Goal: Feedback & Contribution: Leave review/rating

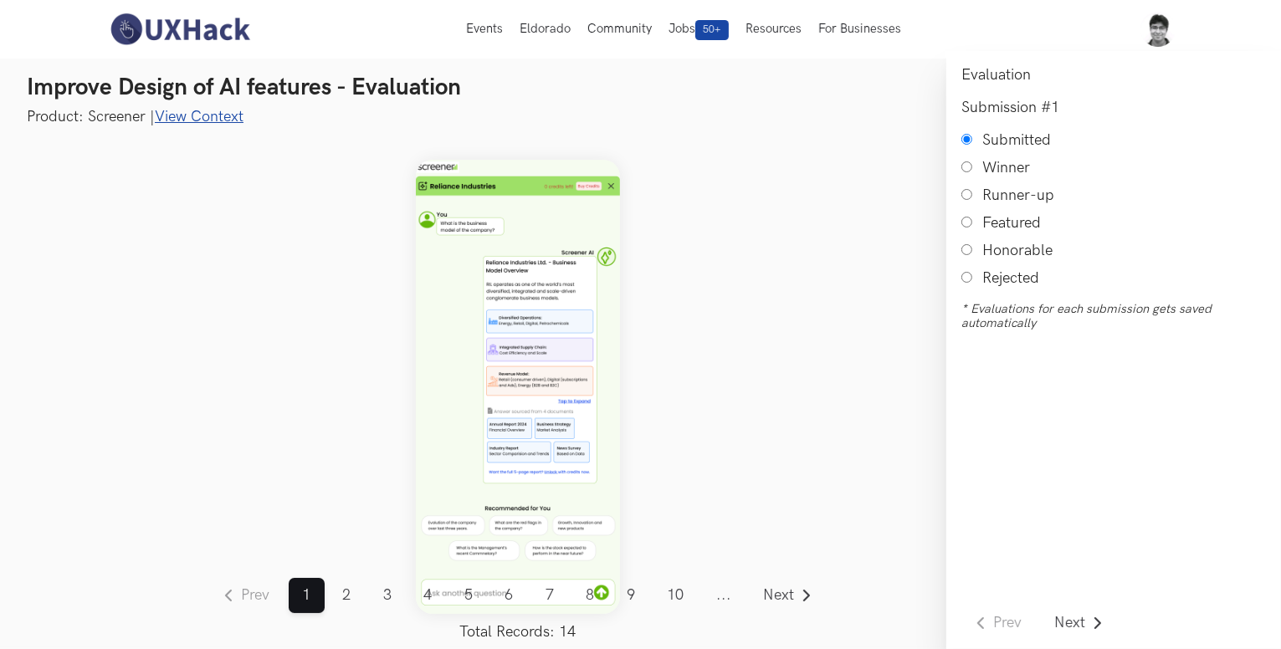
click at [221, 117] on link "View Context" at bounding box center [199, 117] width 89 height 18
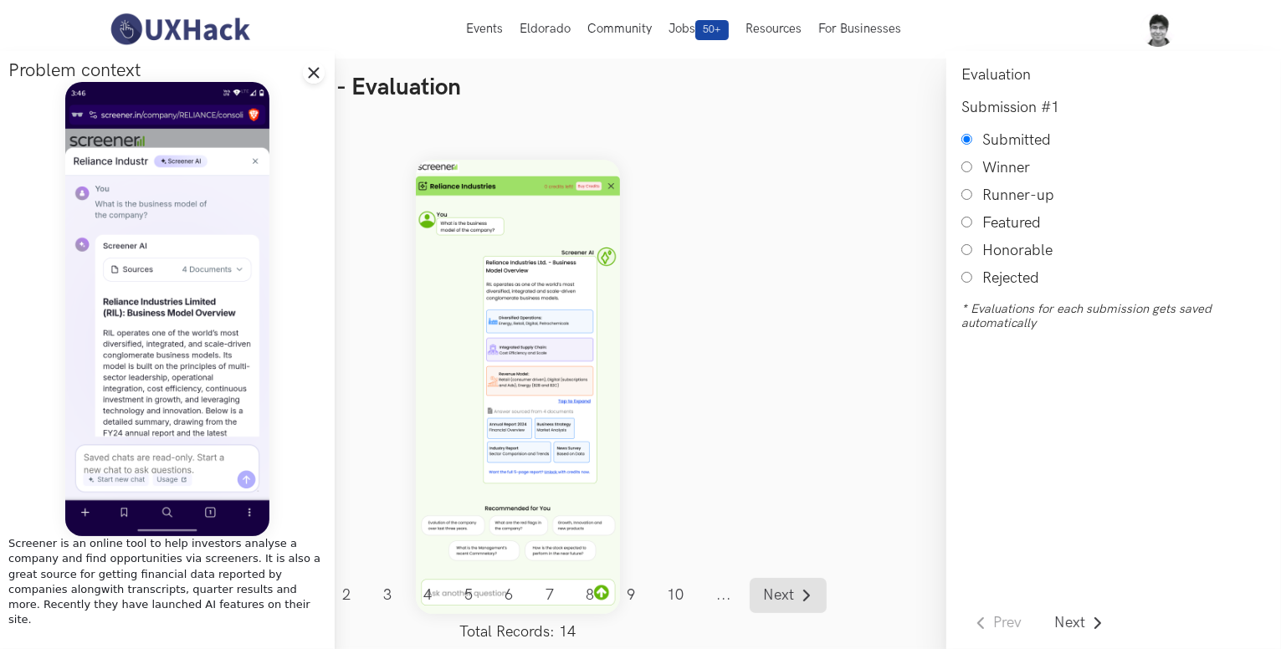
click at [789, 593] on span "Next" at bounding box center [779, 595] width 31 height 15
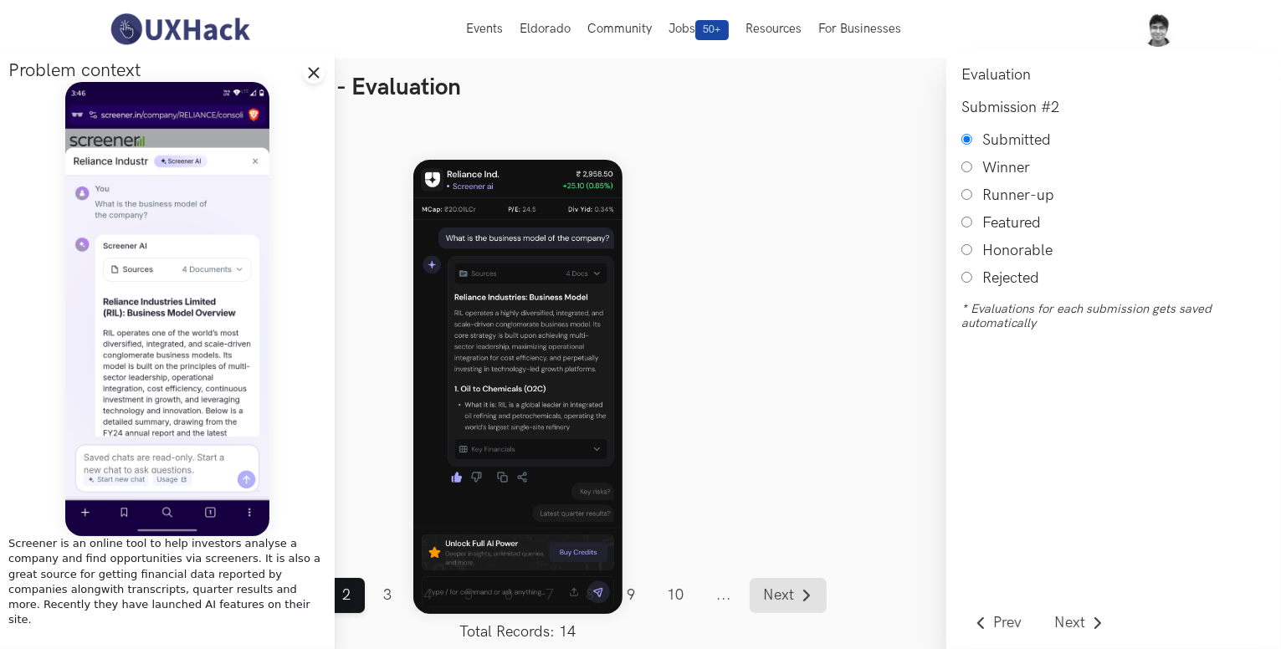
click at [789, 593] on span "Next" at bounding box center [779, 595] width 31 height 15
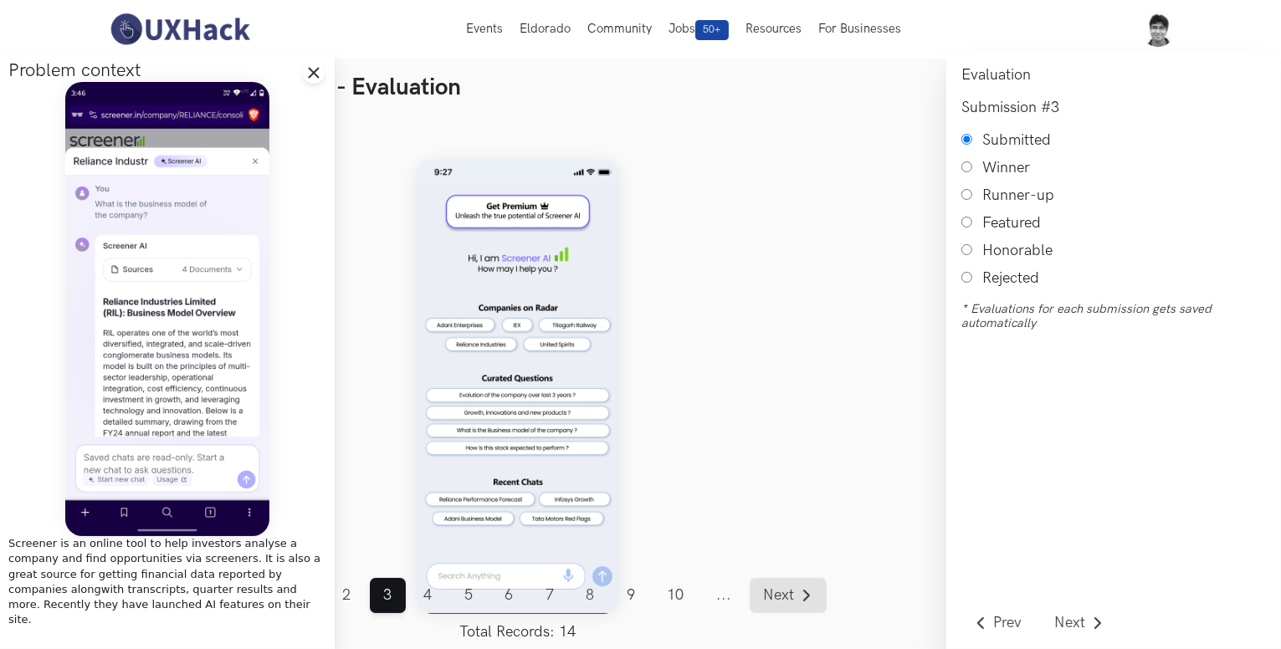
click at [789, 593] on span "Next" at bounding box center [779, 595] width 31 height 15
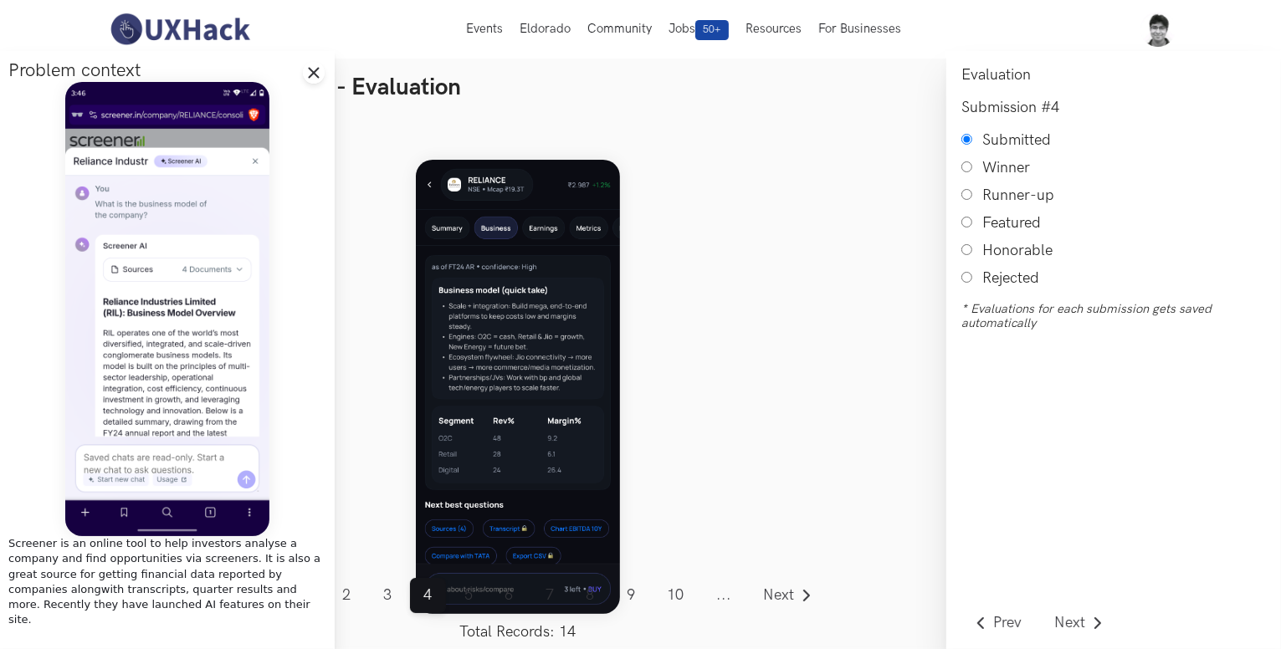
click at [969, 254] on input "Honorable" at bounding box center [966, 249] width 11 height 11
radio input "true"
click at [770, 595] on span "Next" at bounding box center [779, 595] width 31 height 15
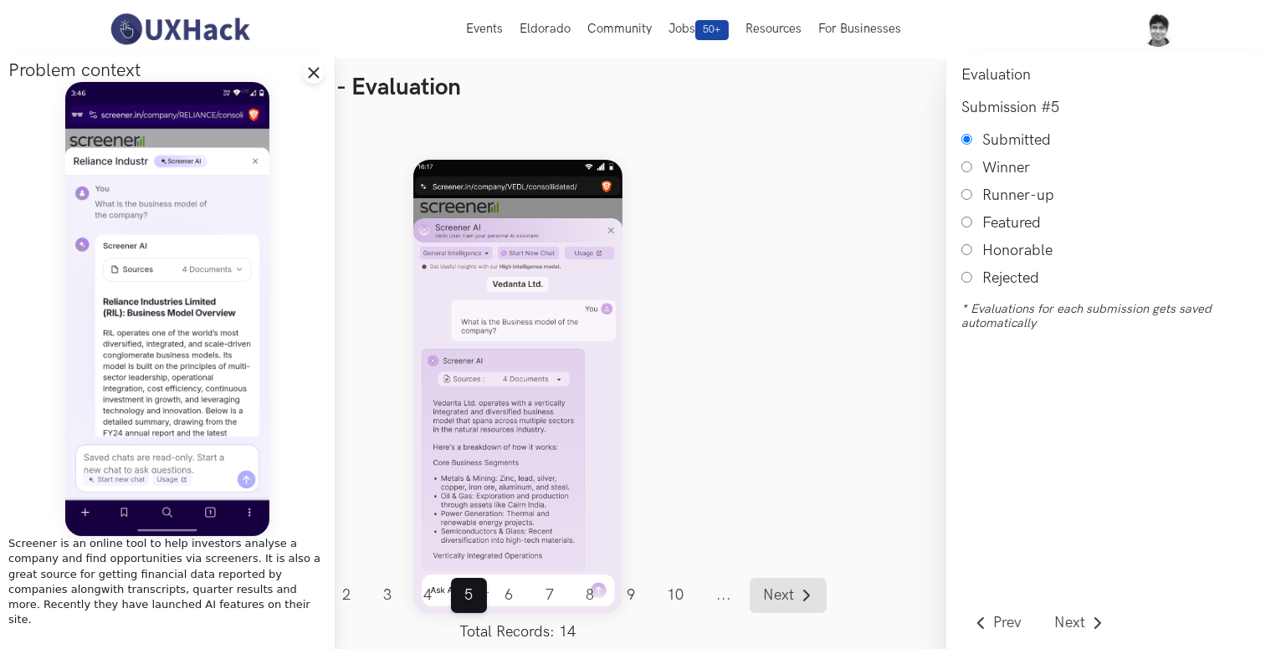
click at [770, 595] on span "Next" at bounding box center [779, 595] width 31 height 15
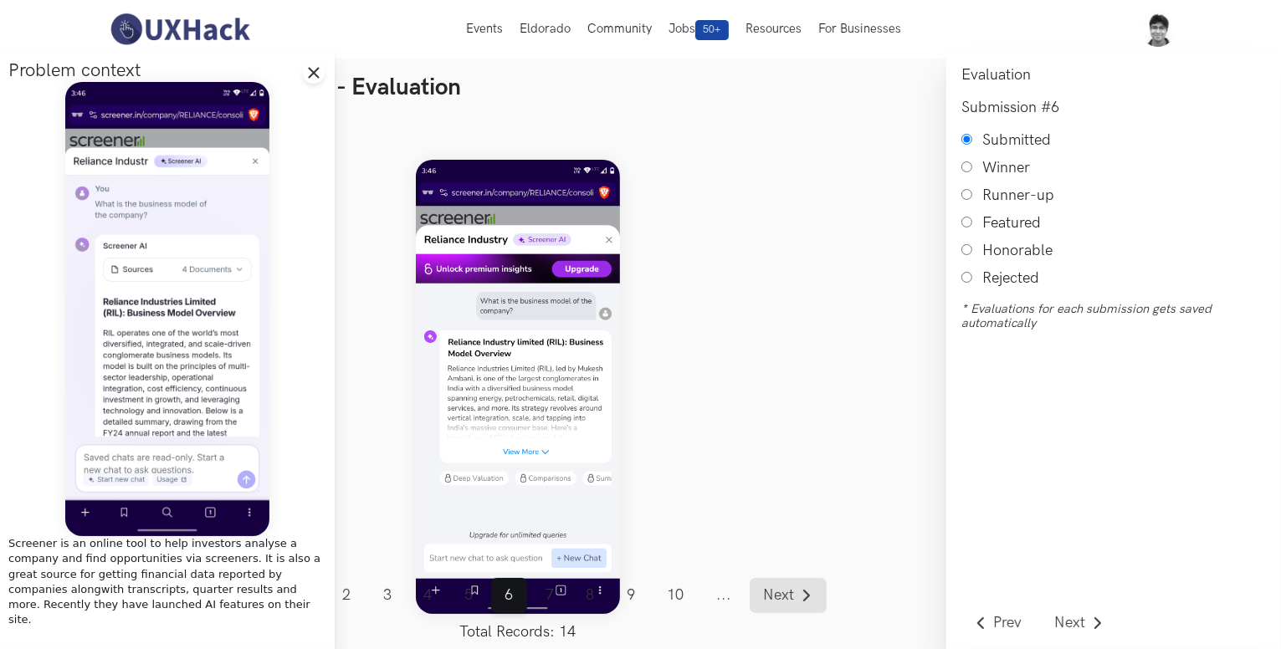
click at [770, 595] on span "Next" at bounding box center [779, 595] width 31 height 15
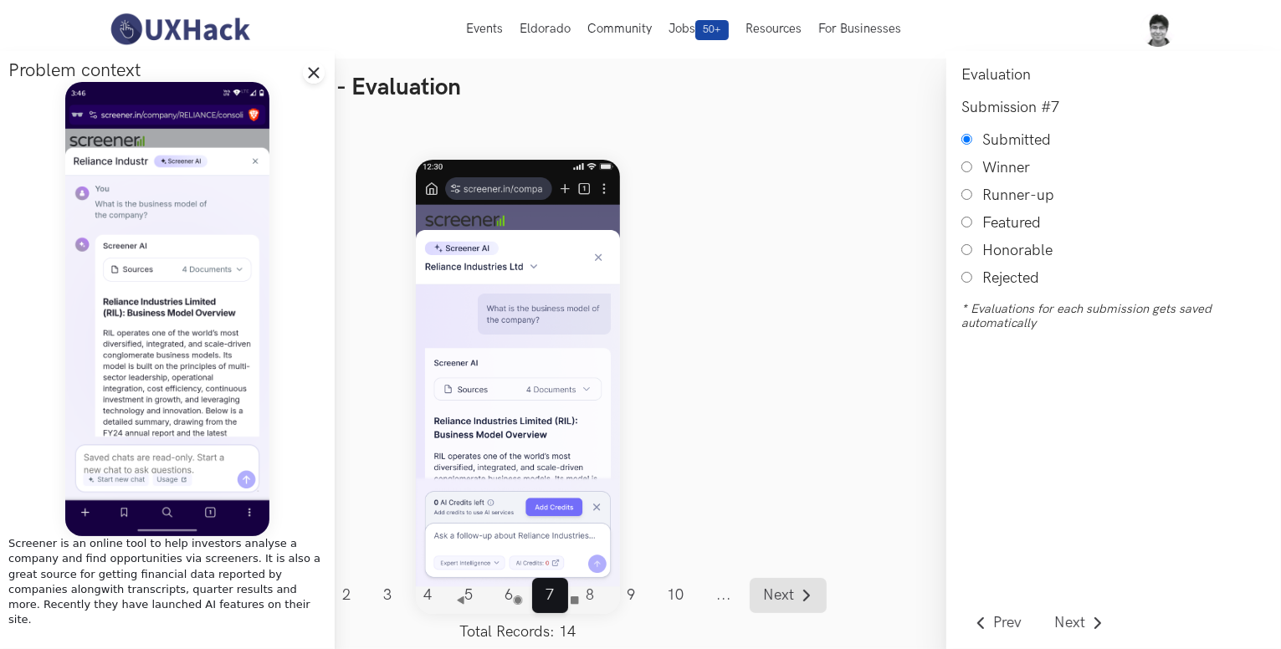
click at [770, 595] on span "Next" at bounding box center [779, 595] width 31 height 15
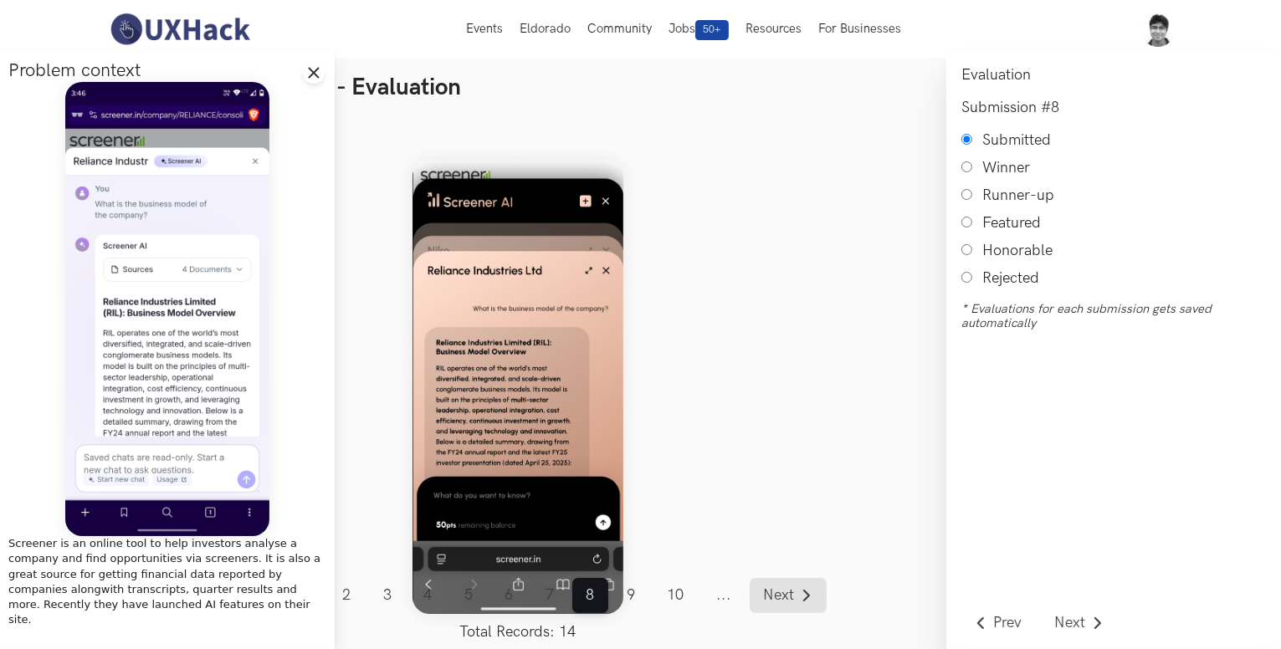
click at [770, 595] on span "Next" at bounding box center [779, 595] width 31 height 15
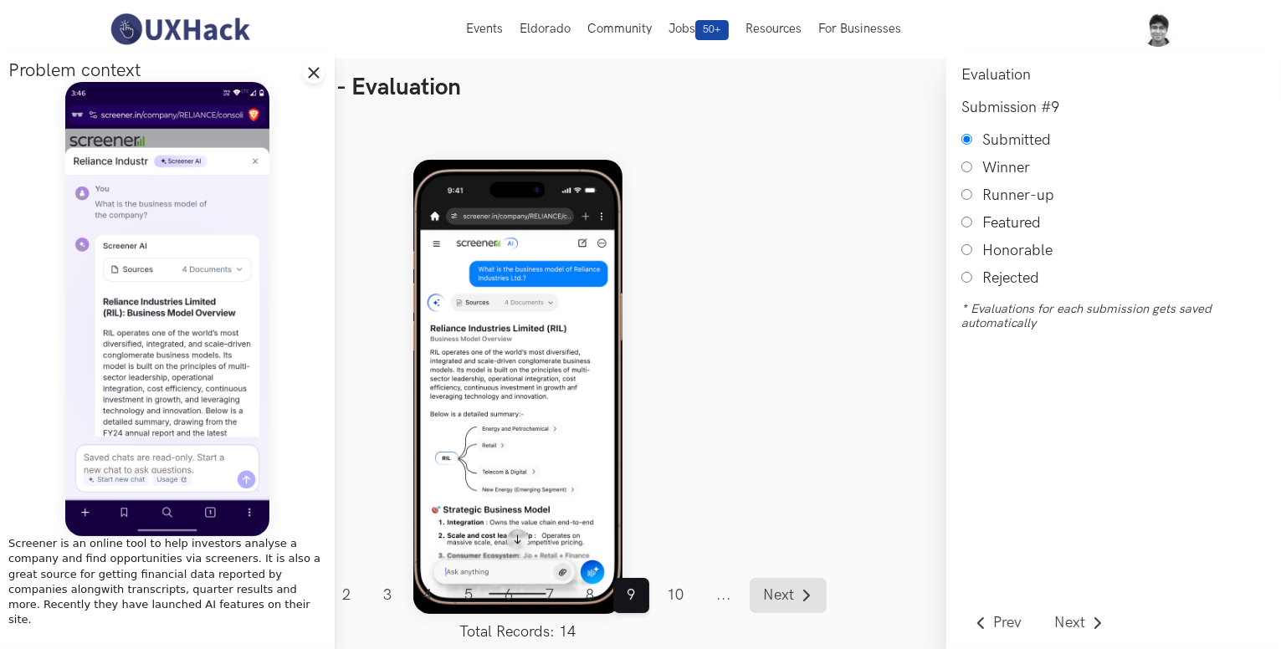
click at [770, 595] on span "Next" at bounding box center [779, 595] width 31 height 15
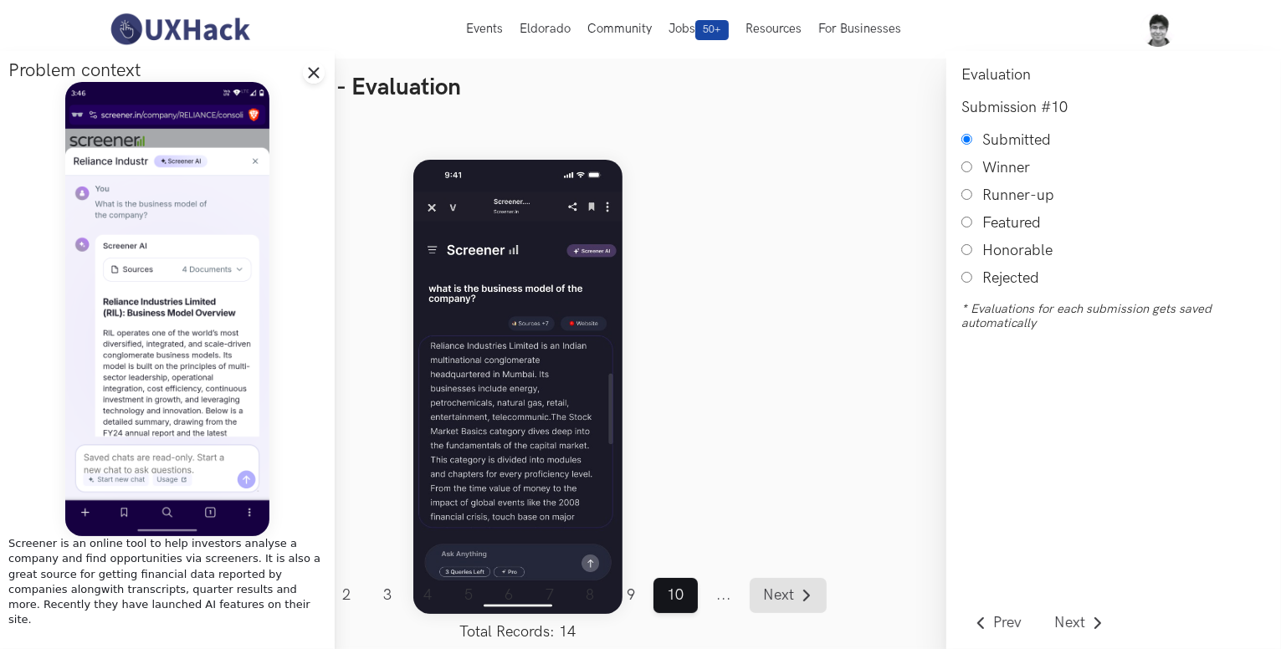
click at [770, 595] on span "Next" at bounding box center [779, 595] width 31 height 15
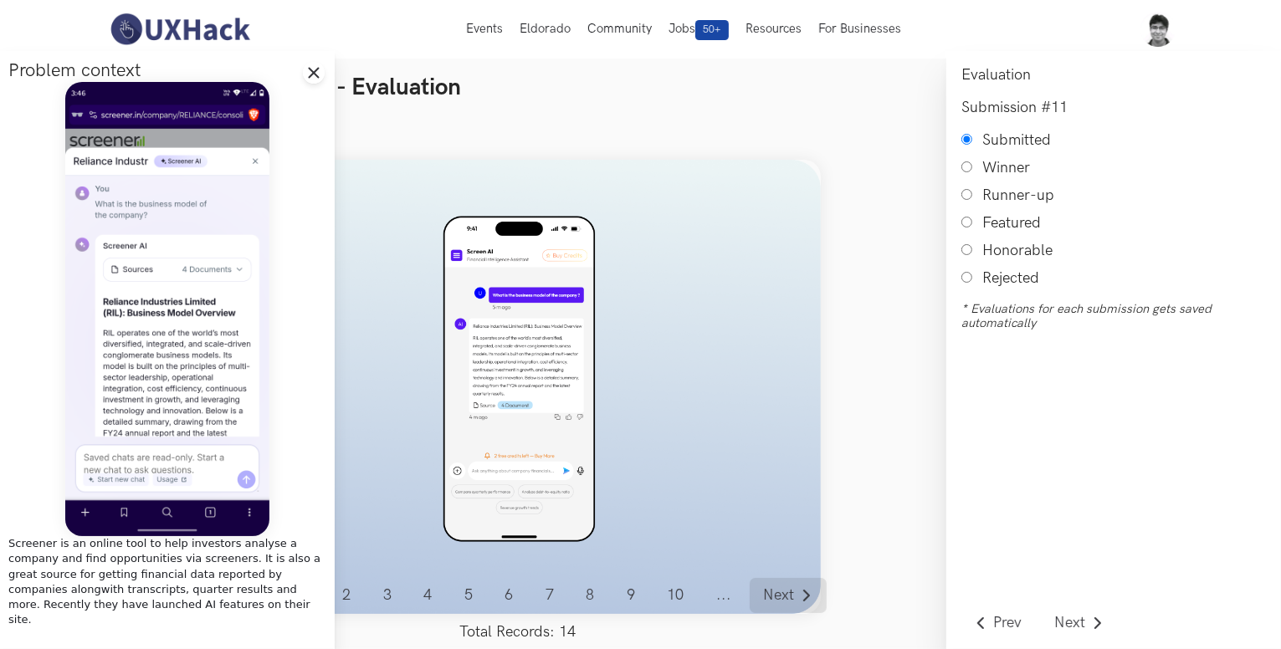
click at [760, 595] on link "Next" at bounding box center [788, 595] width 77 height 35
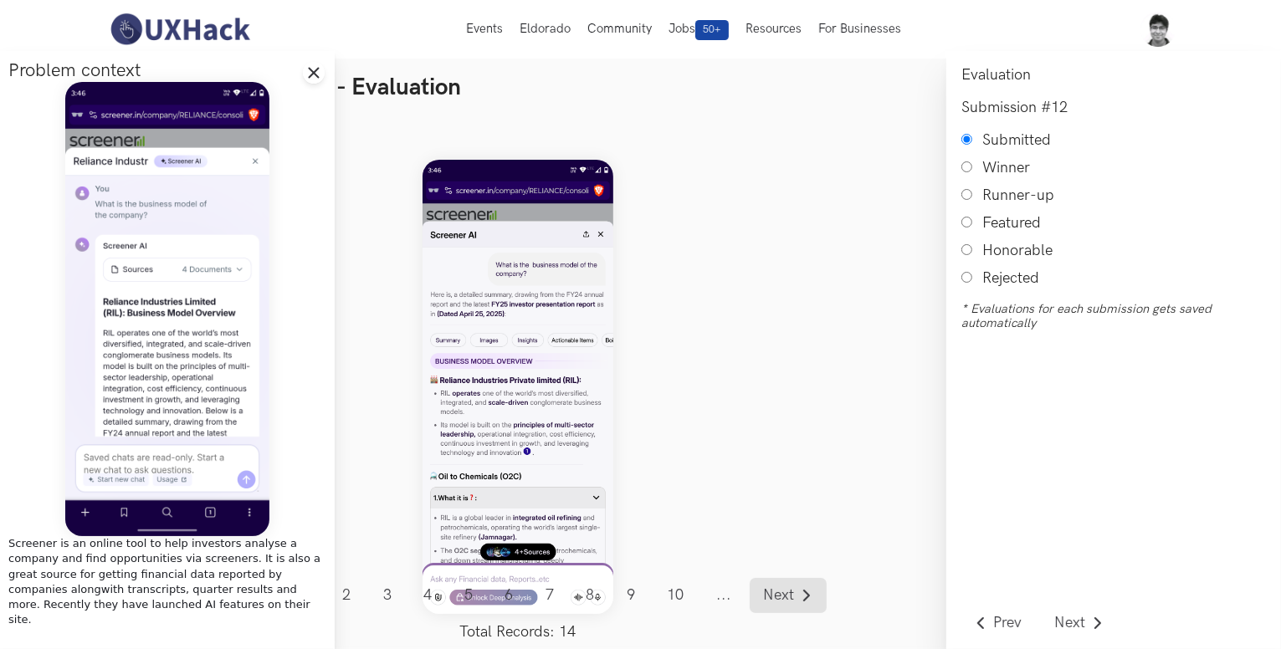
click at [760, 595] on link "Next" at bounding box center [788, 595] width 77 height 35
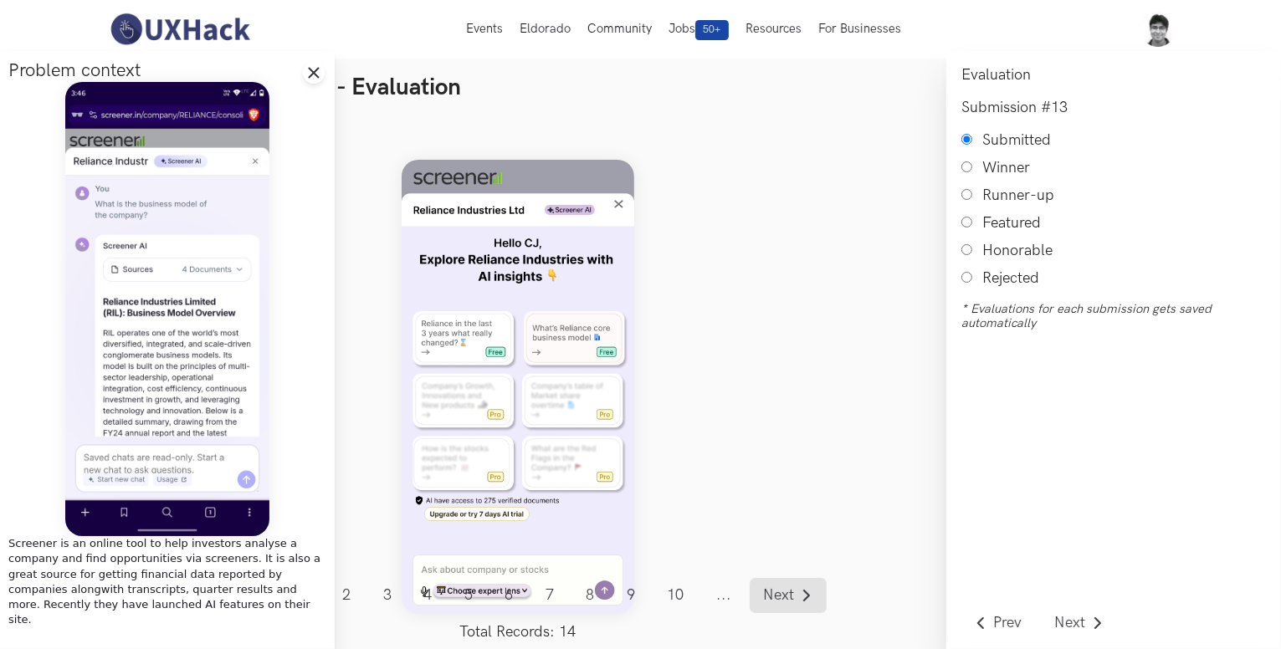
click at [776, 603] on span "Next" at bounding box center [779, 595] width 31 height 15
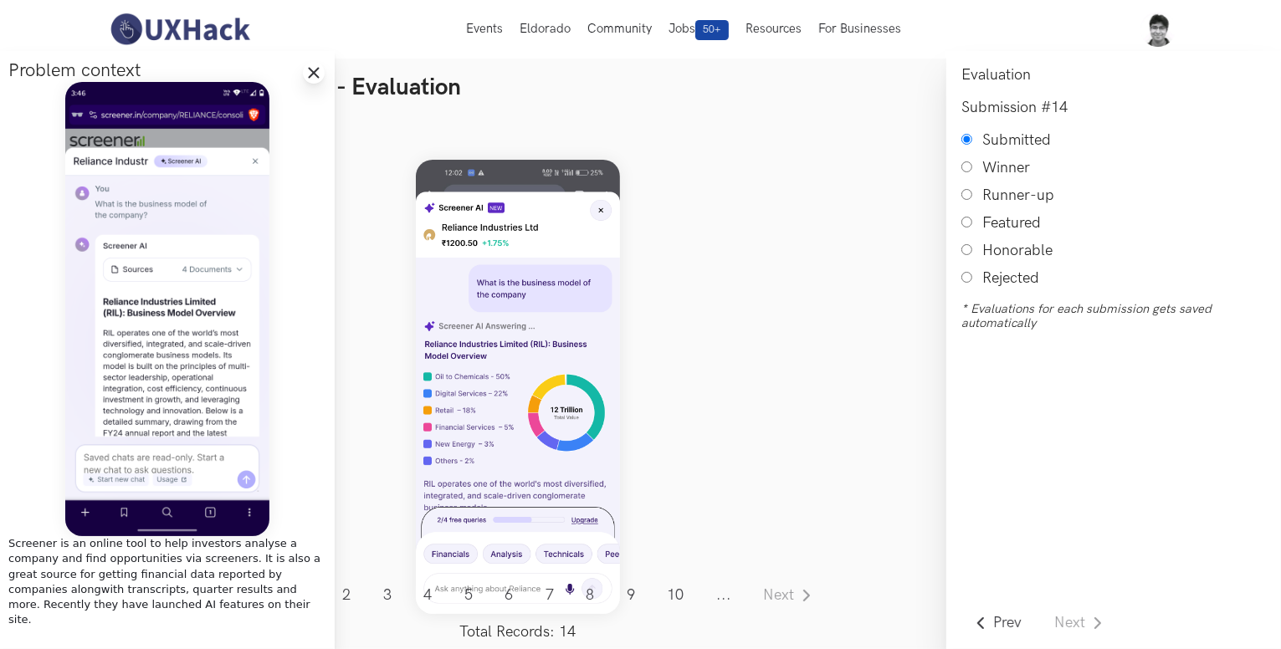
click at [309, 74] on icon "Close drawer panel" at bounding box center [313, 72] width 13 height 13
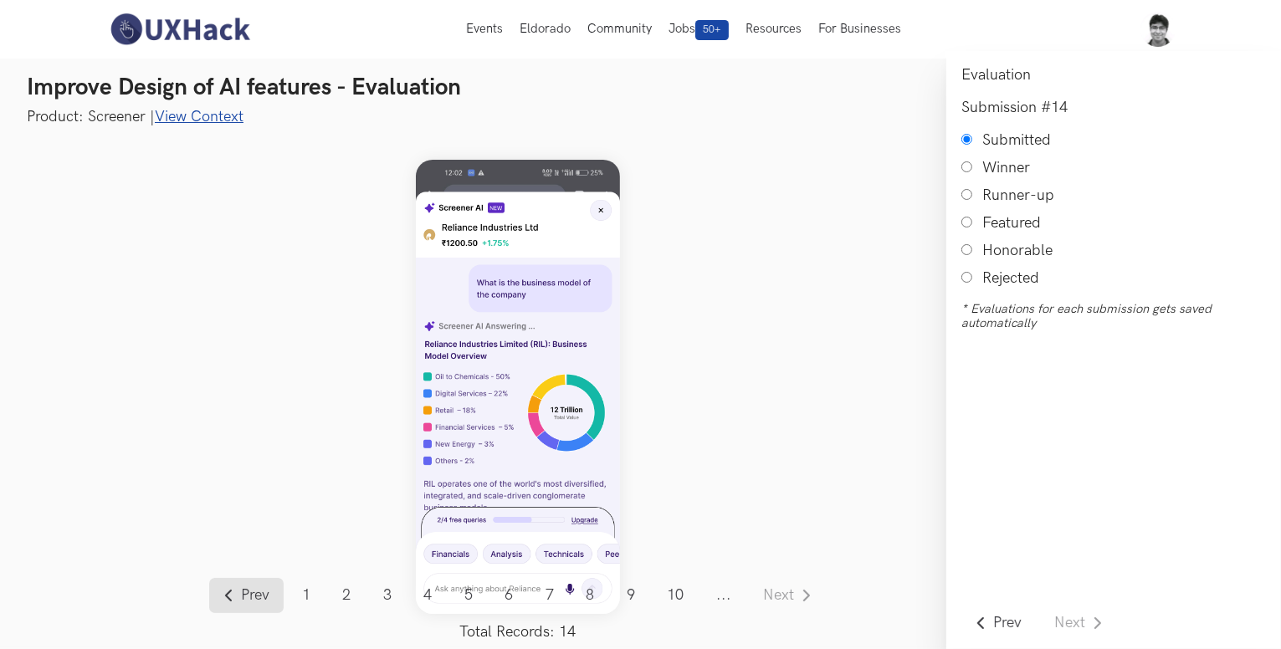
click at [242, 602] on span "Prev" at bounding box center [256, 595] width 28 height 15
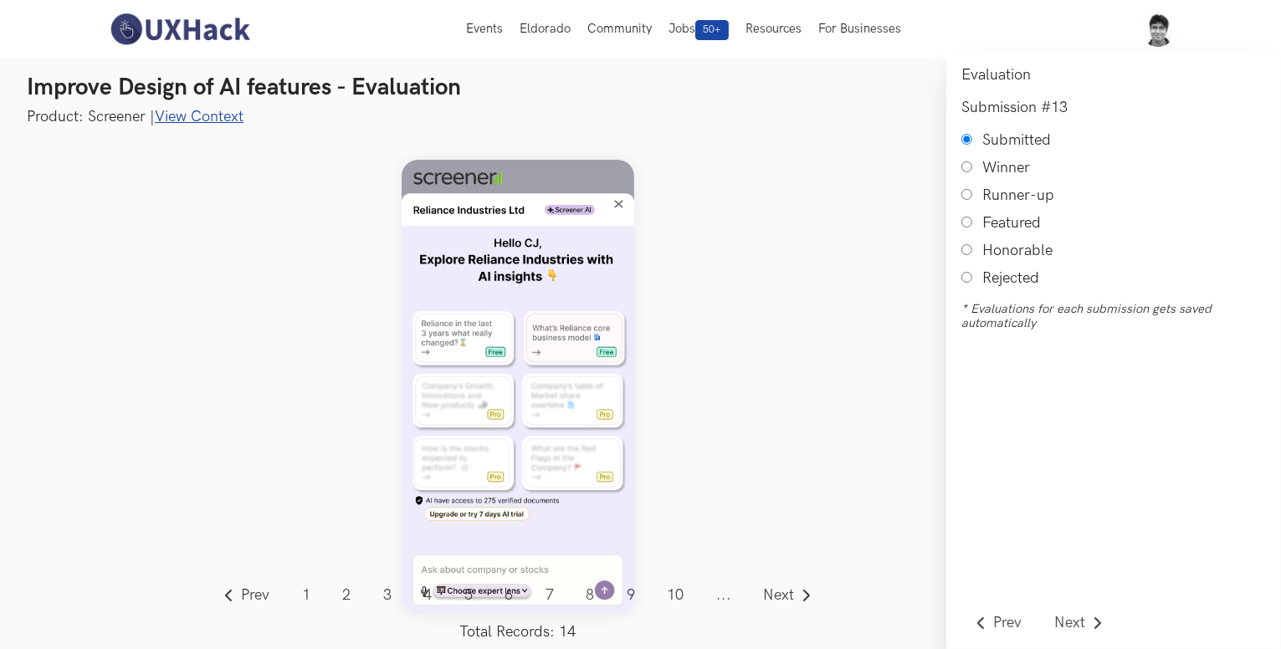
click at [720, 597] on span "..." at bounding box center [724, 595] width 43 height 35
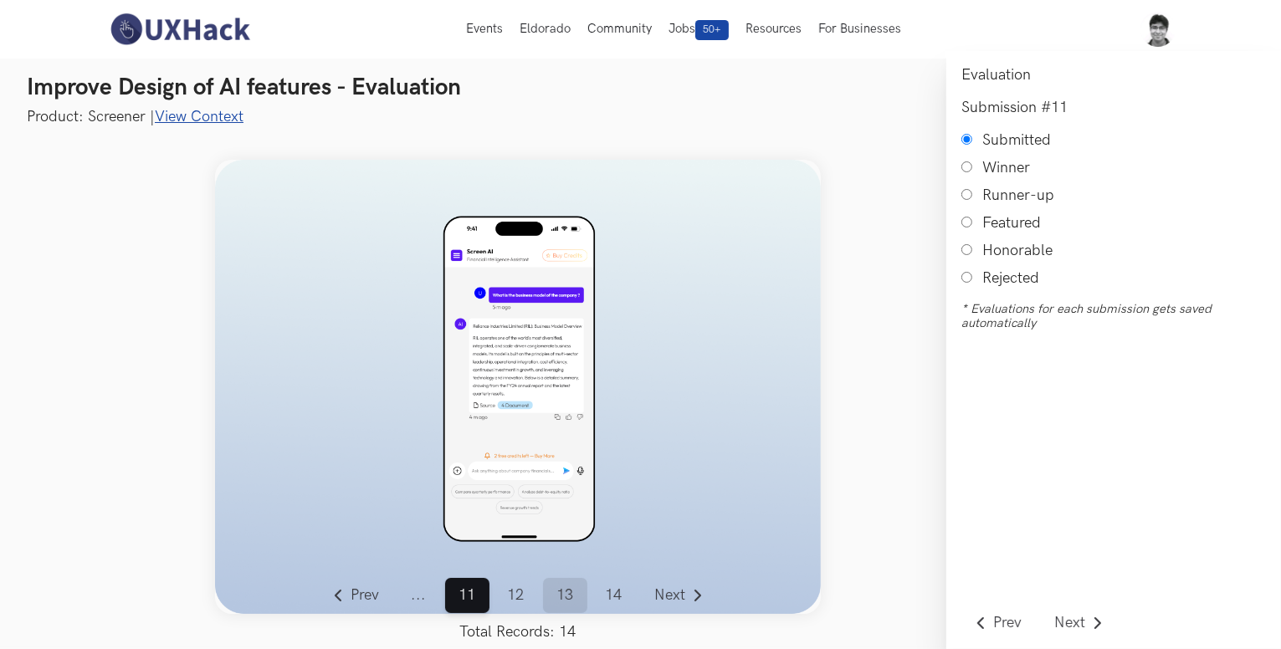
click at [572, 592] on link "13" at bounding box center [565, 595] width 44 height 35
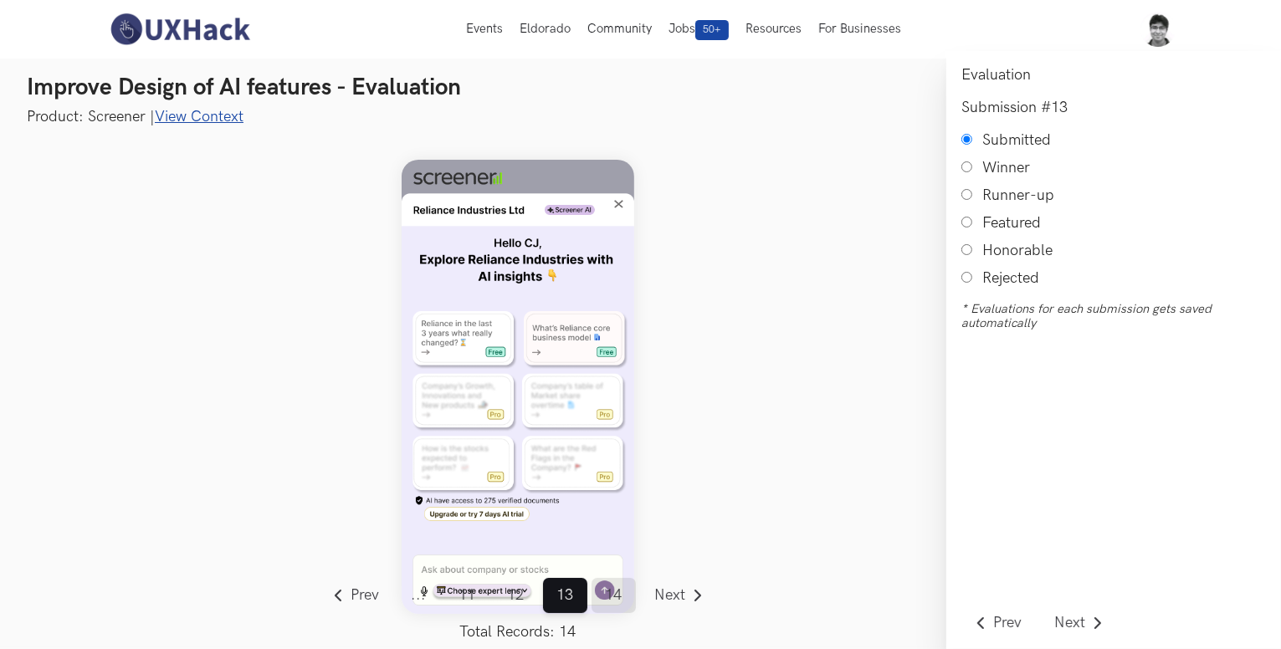
click at [612, 601] on link "14" at bounding box center [614, 595] width 44 height 35
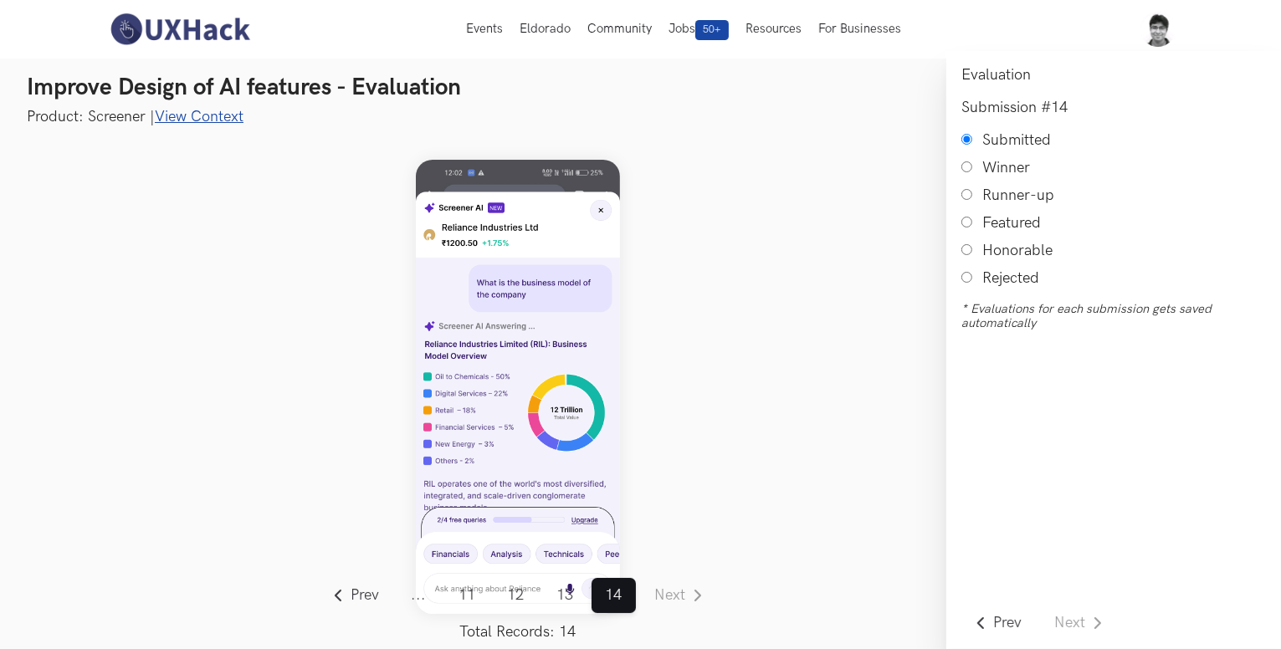
click at [966, 251] on input "Honorable" at bounding box center [966, 249] width 11 height 11
radio input "true"
click at [521, 593] on link "12" at bounding box center [516, 595] width 44 height 35
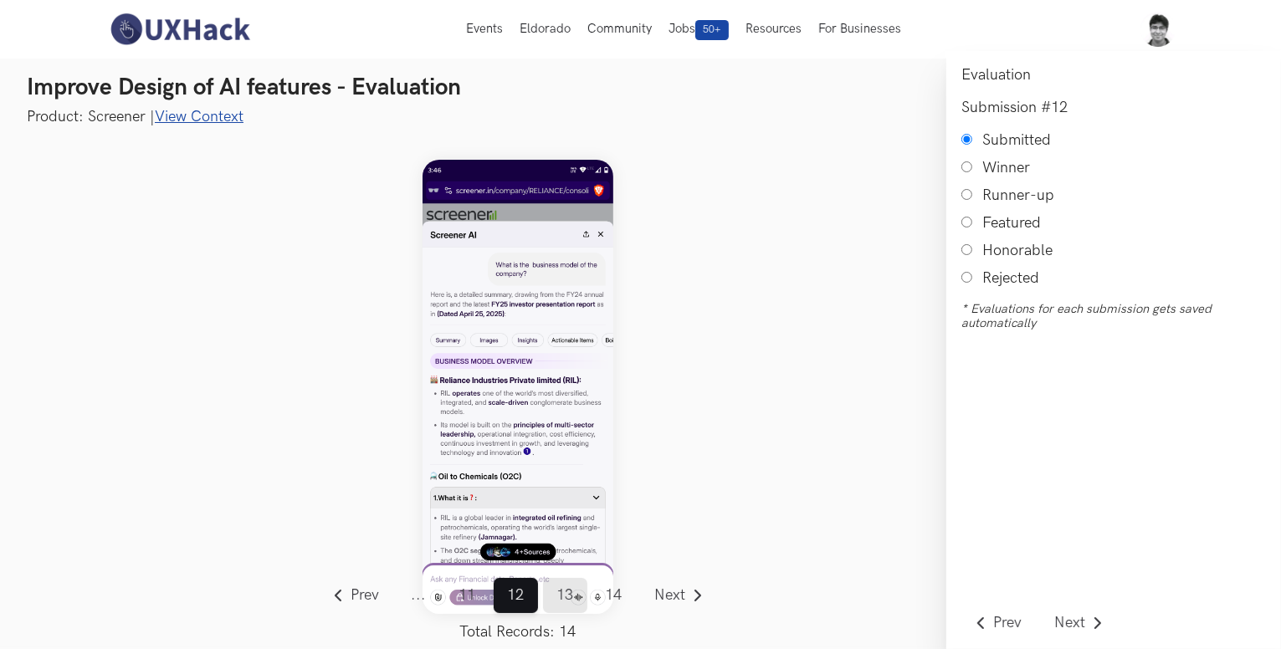
click at [571, 600] on link "13" at bounding box center [565, 595] width 44 height 35
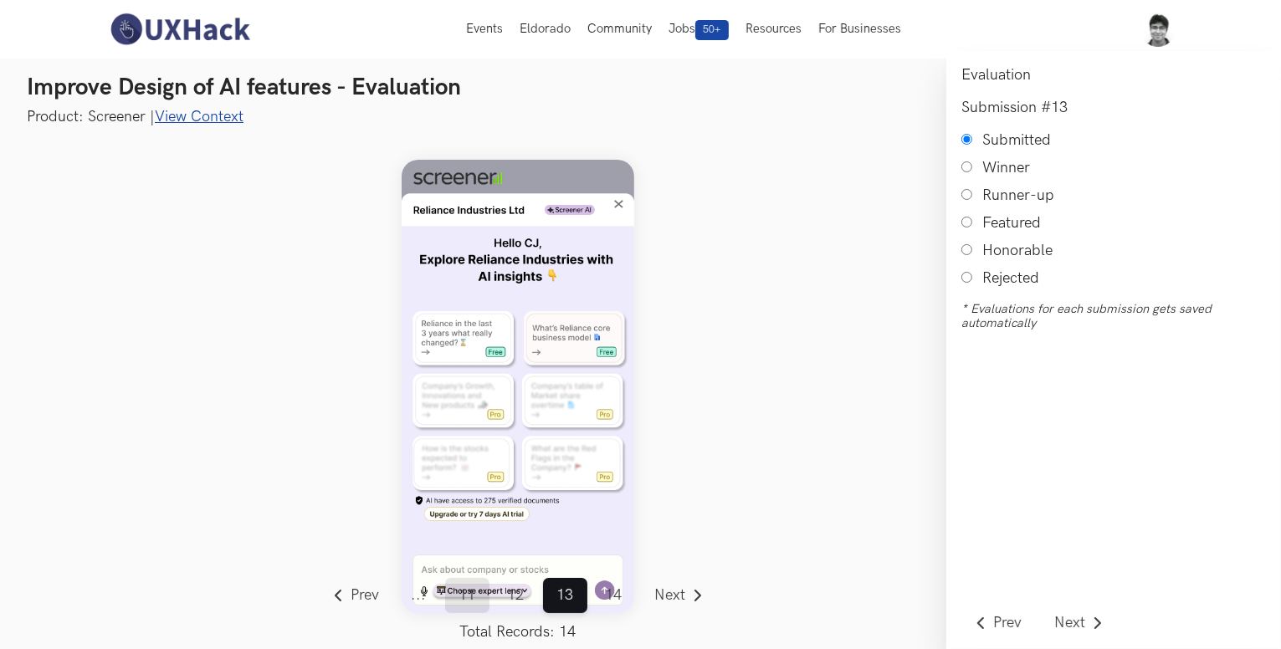
click at [469, 602] on link "11" at bounding box center [467, 595] width 44 height 35
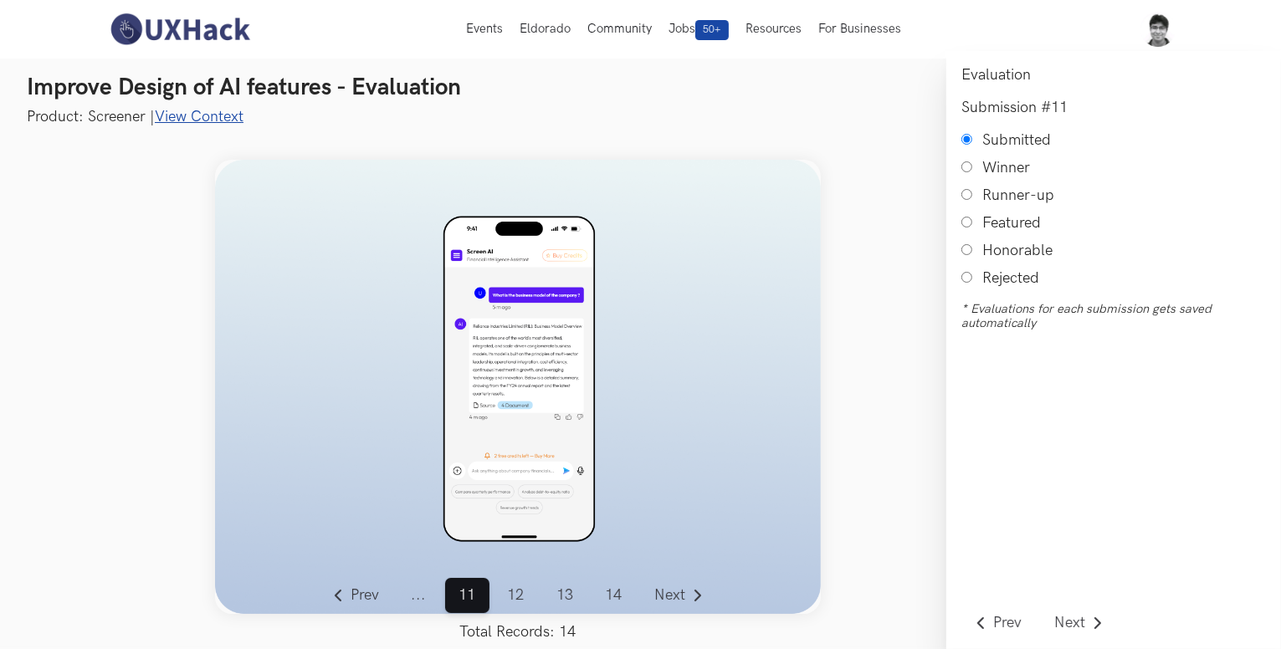
click at [420, 600] on span "..." at bounding box center [418, 595] width 43 height 35
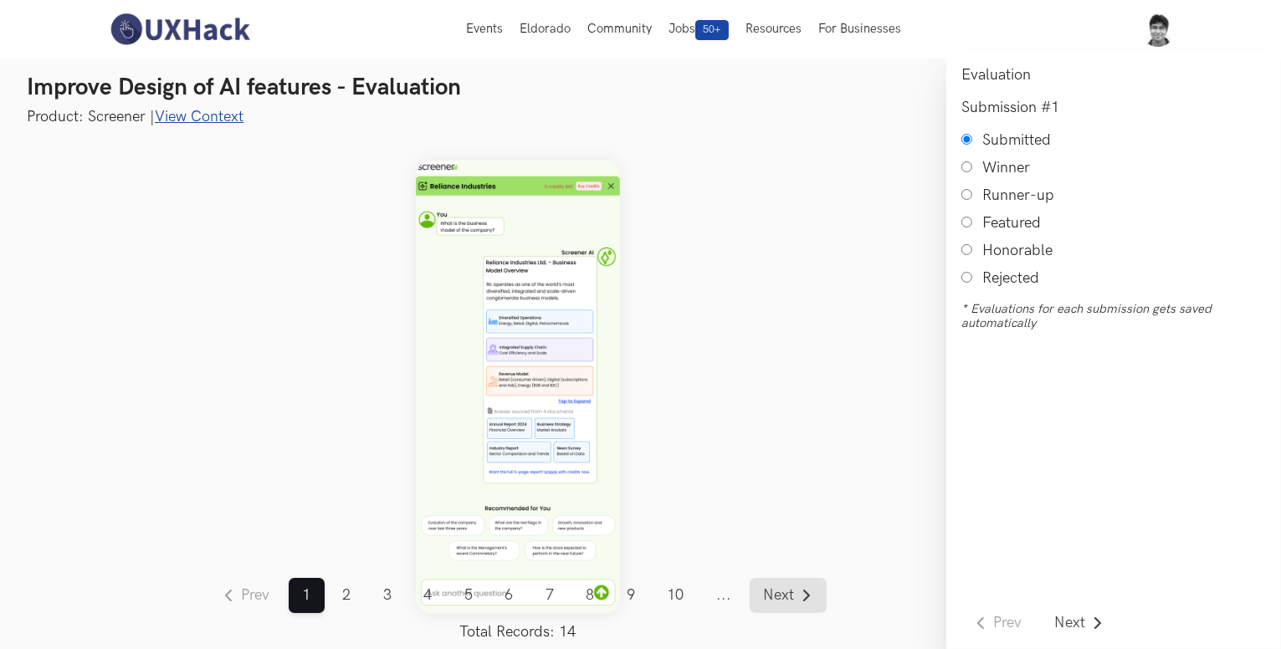
click at [771, 603] on span "Next" at bounding box center [779, 595] width 31 height 15
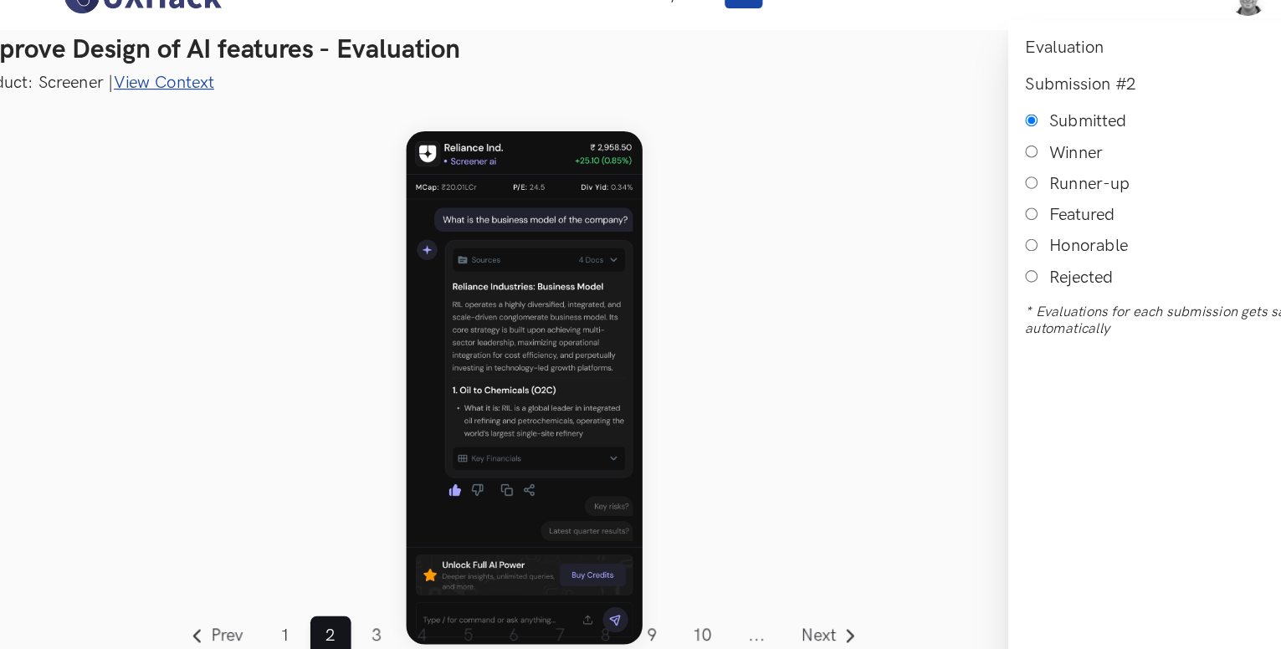
scroll to position [11, 0]
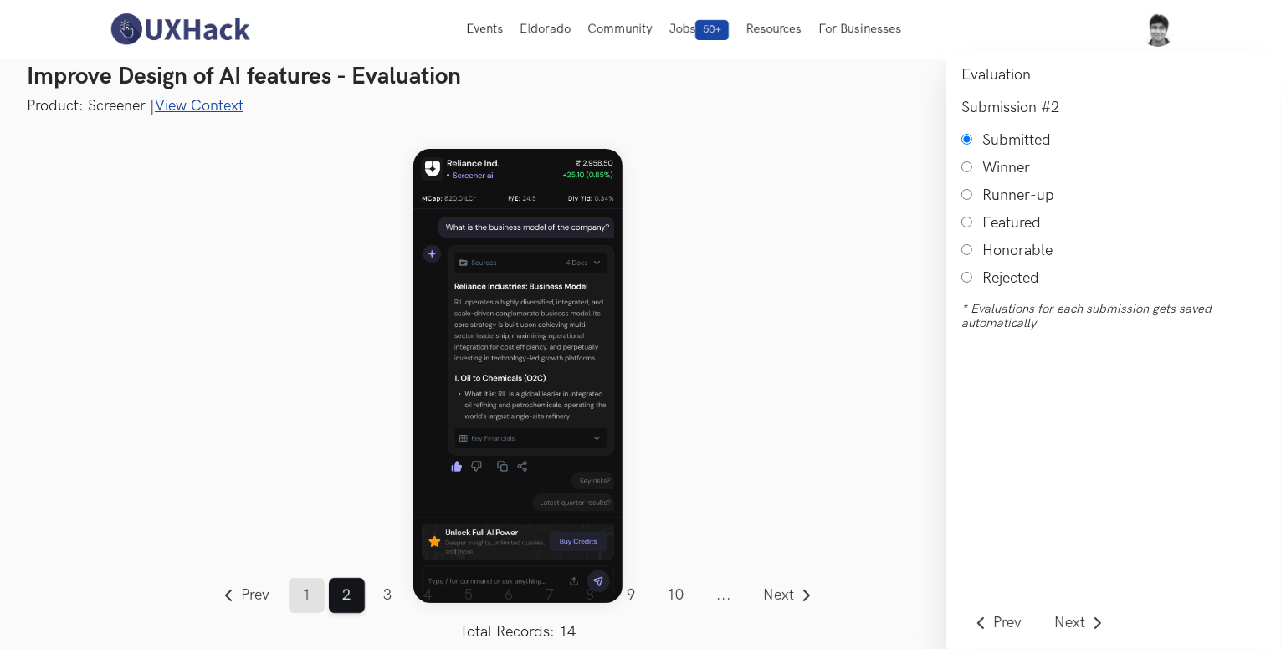
click at [308, 601] on link "1" at bounding box center [307, 595] width 36 height 35
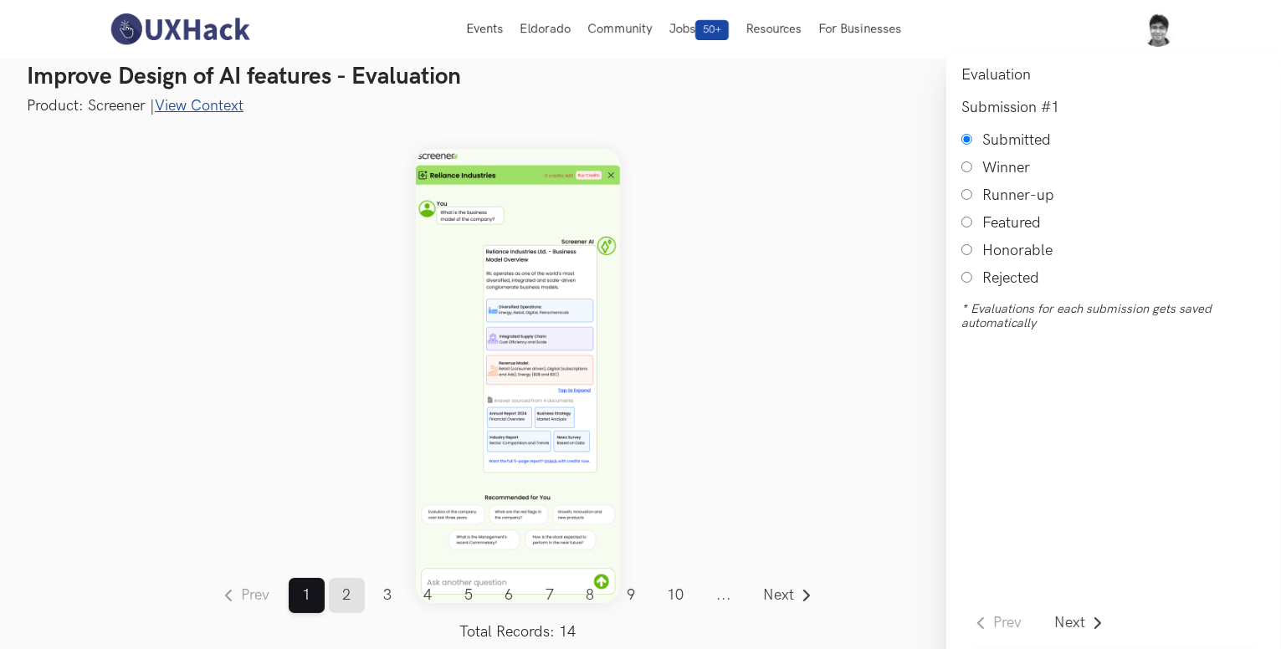
click at [333, 601] on link "2" at bounding box center [347, 595] width 36 height 35
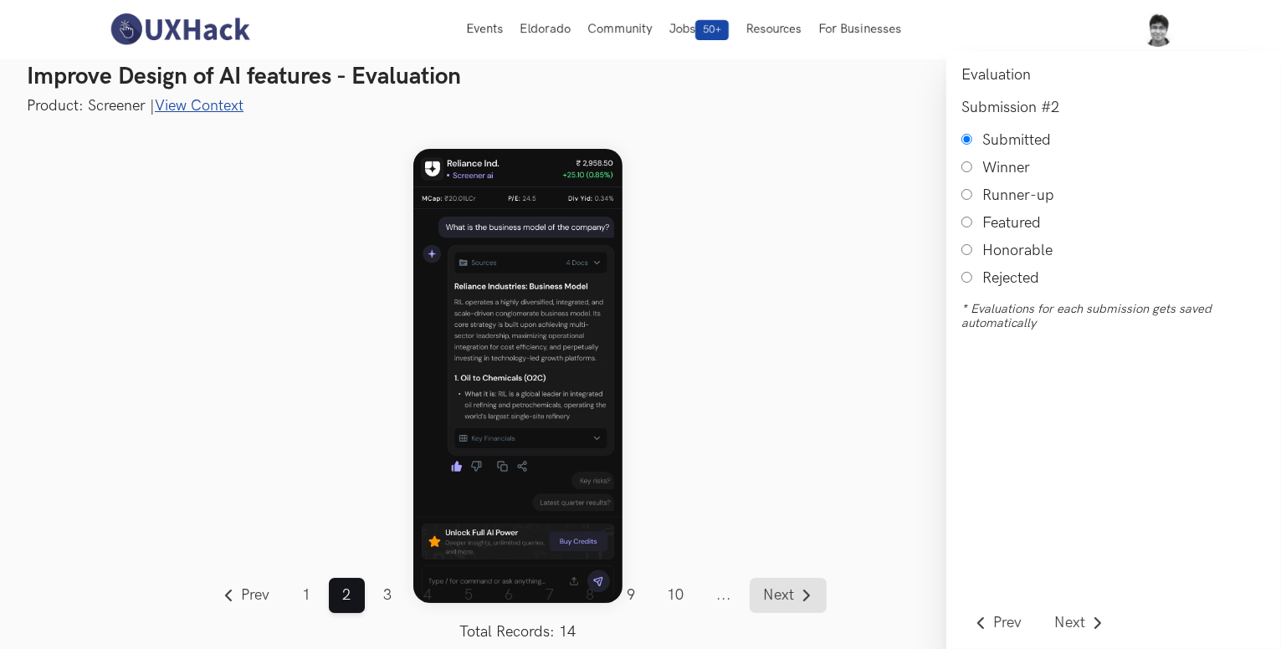
click at [773, 589] on span "Next" at bounding box center [779, 595] width 31 height 15
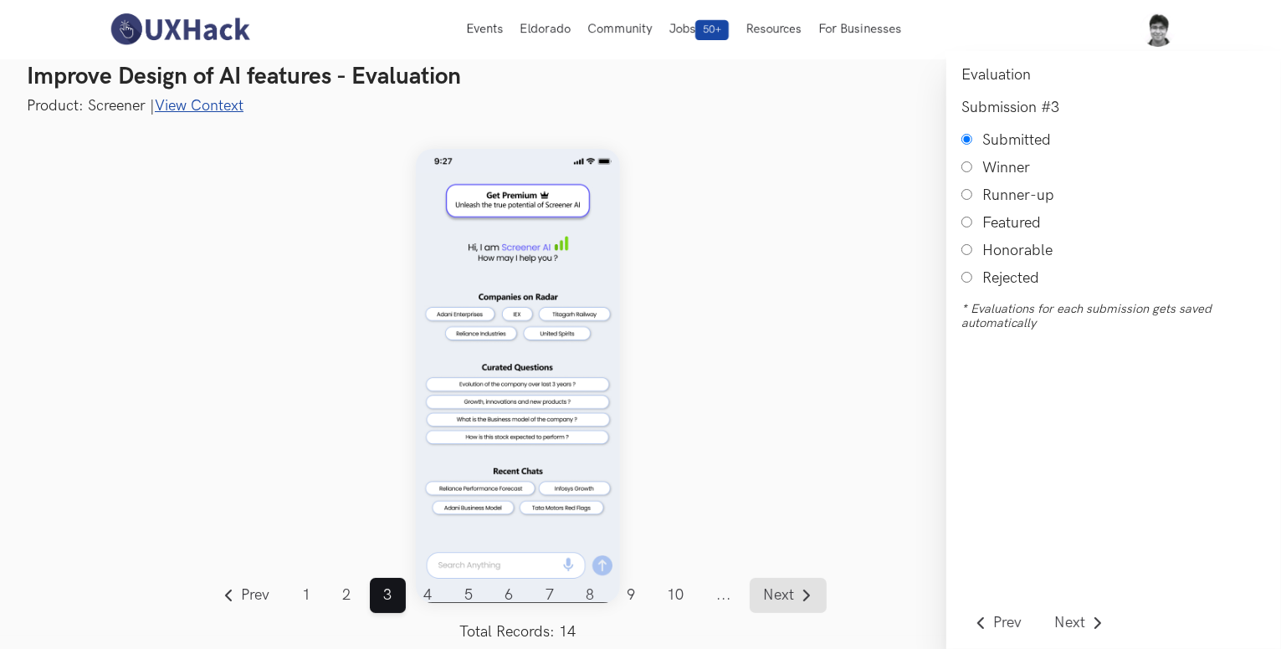
click at [773, 589] on span "Next" at bounding box center [779, 595] width 31 height 15
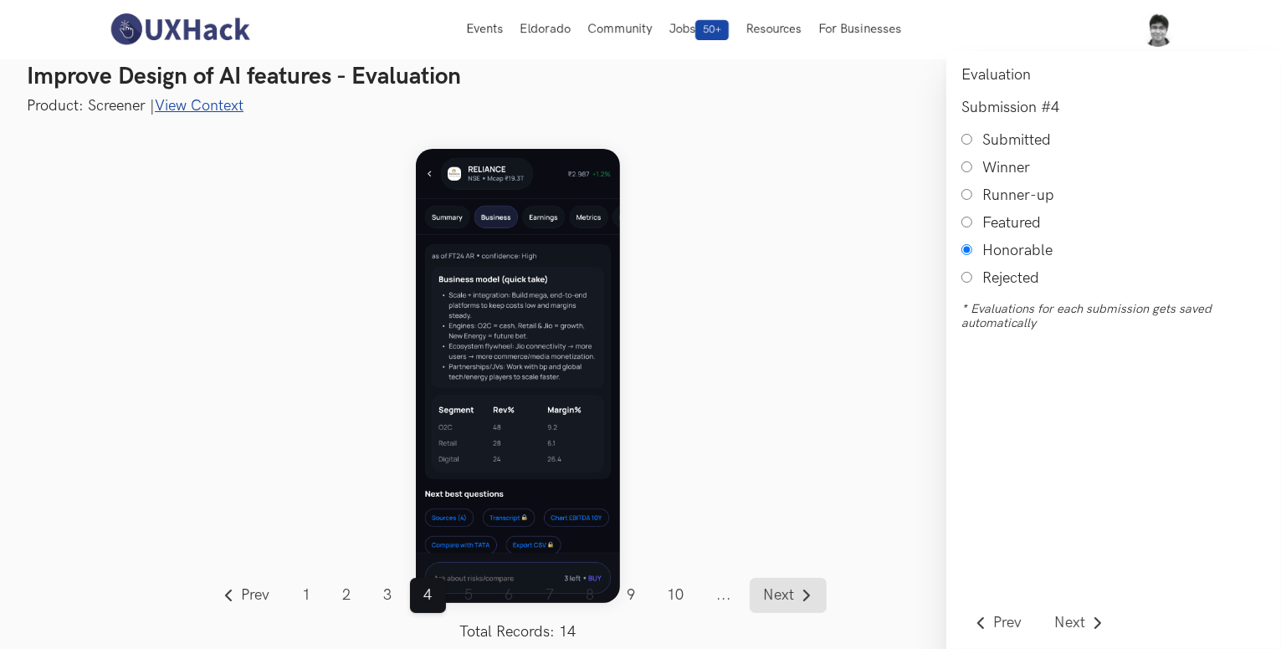
click at [773, 589] on span "Next" at bounding box center [779, 595] width 31 height 15
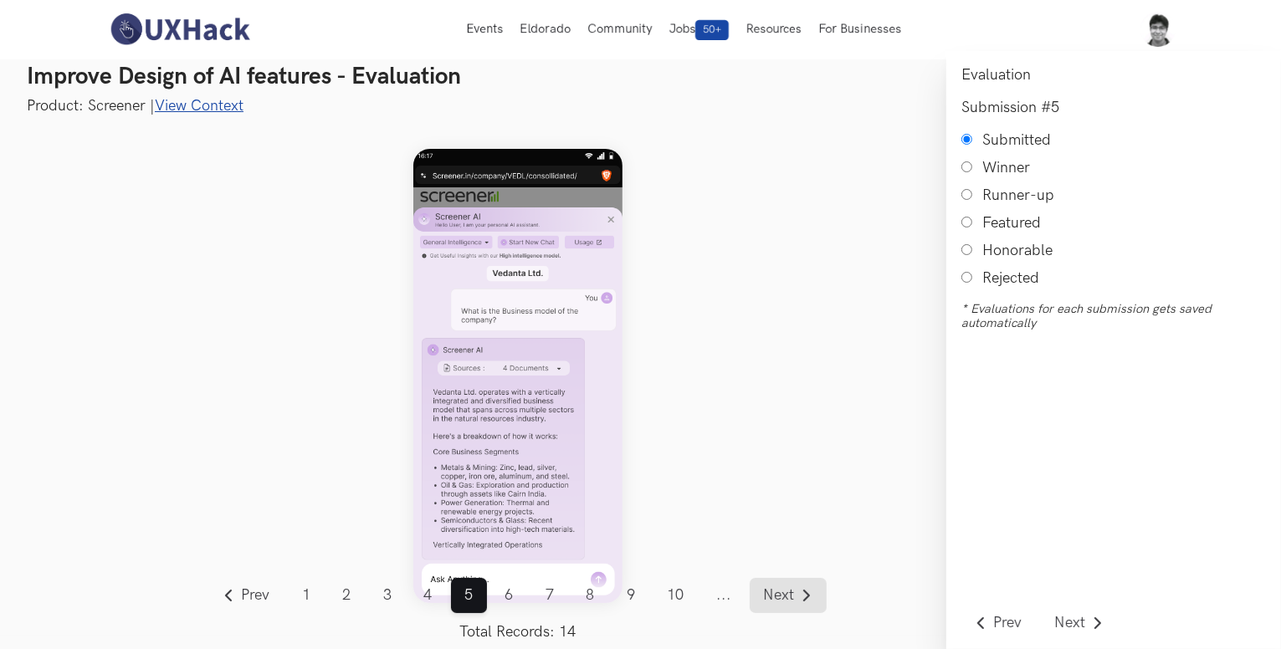
click at [773, 589] on span "Next" at bounding box center [779, 595] width 31 height 15
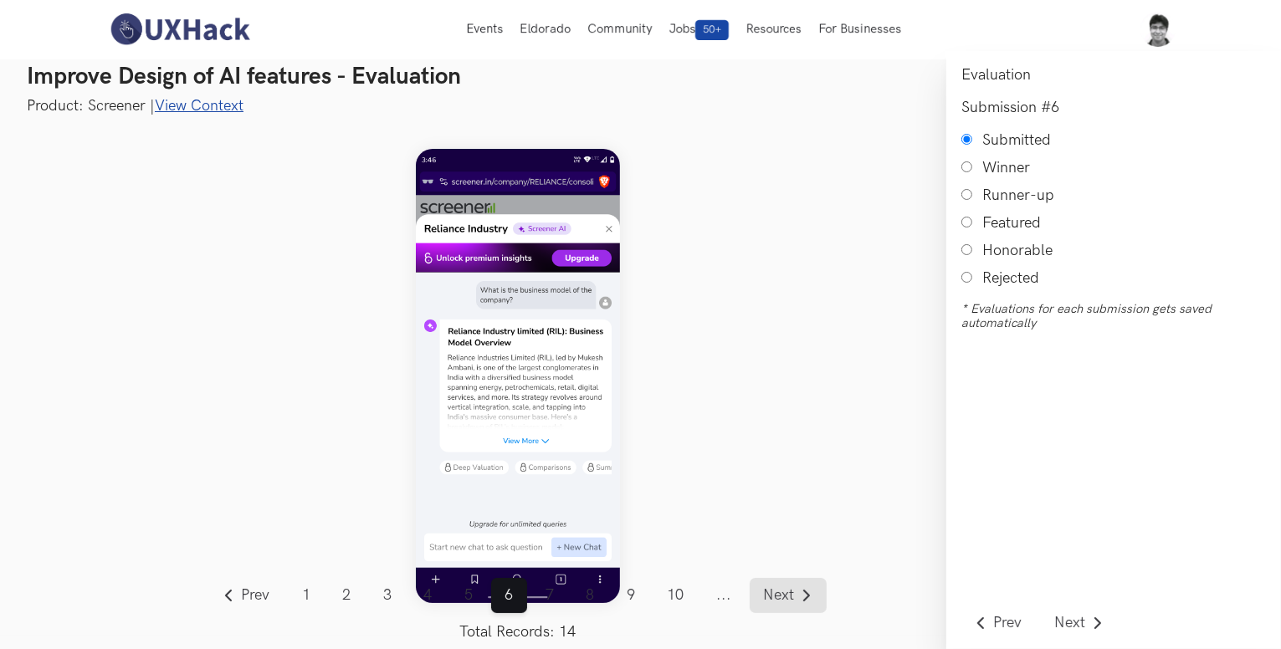
click at [773, 589] on span "Next" at bounding box center [779, 595] width 31 height 15
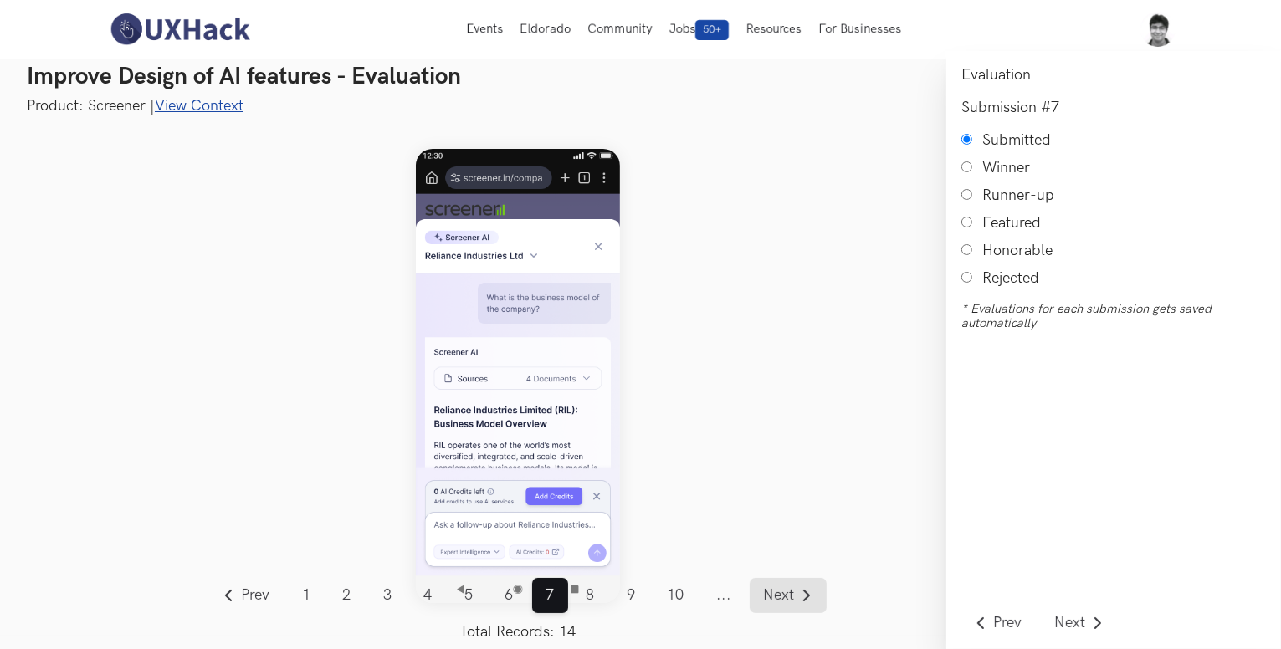
click at [773, 589] on span "Next" at bounding box center [779, 595] width 31 height 15
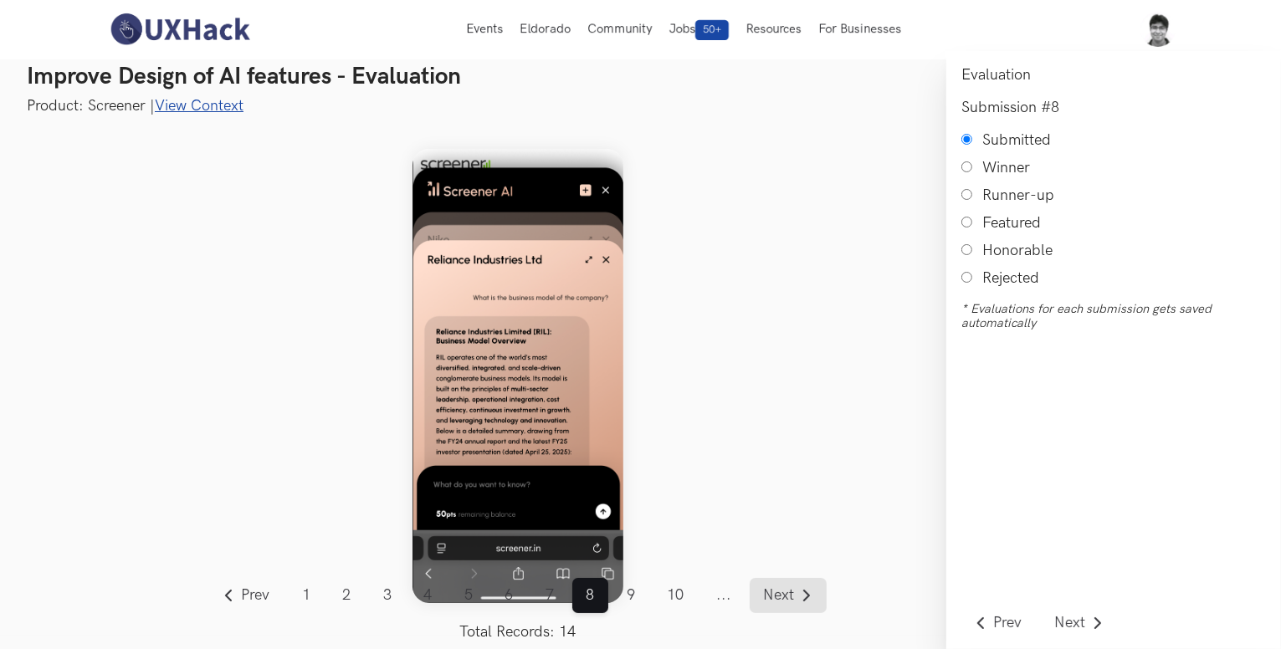
click at [773, 589] on span "Next" at bounding box center [779, 595] width 31 height 15
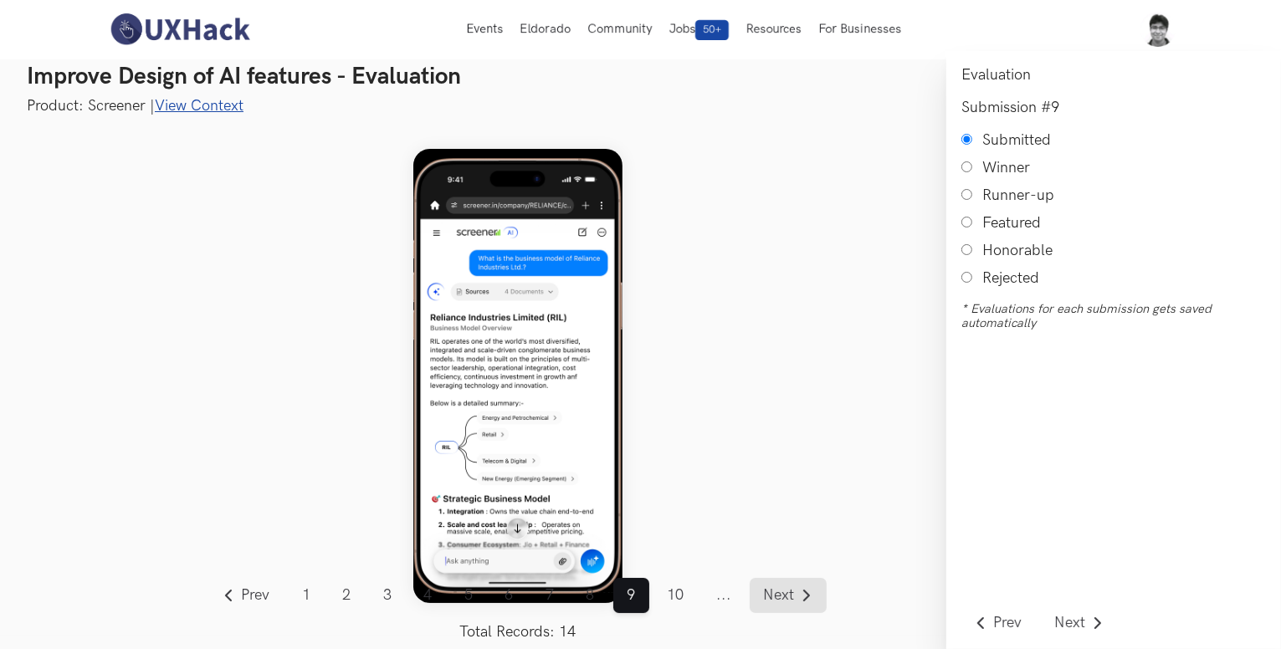
click at [773, 589] on span "Next" at bounding box center [779, 595] width 31 height 15
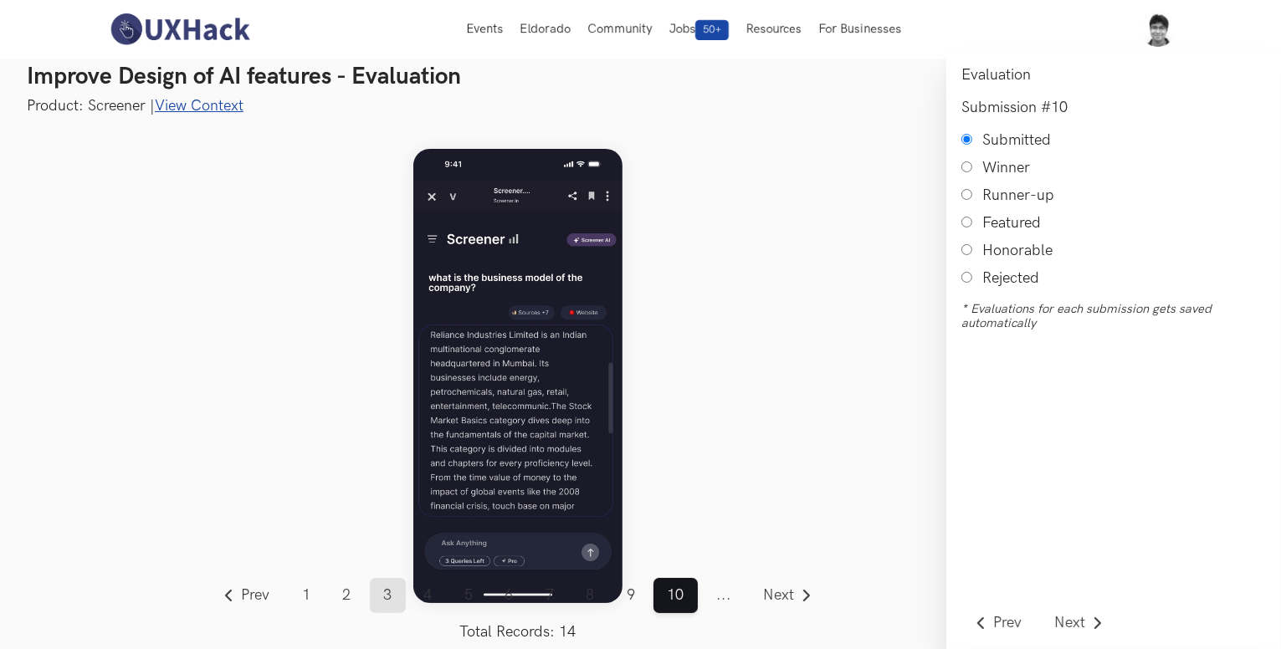
click at [382, 602] on link "3" at bounding box center [388, 595] width 36 height 35
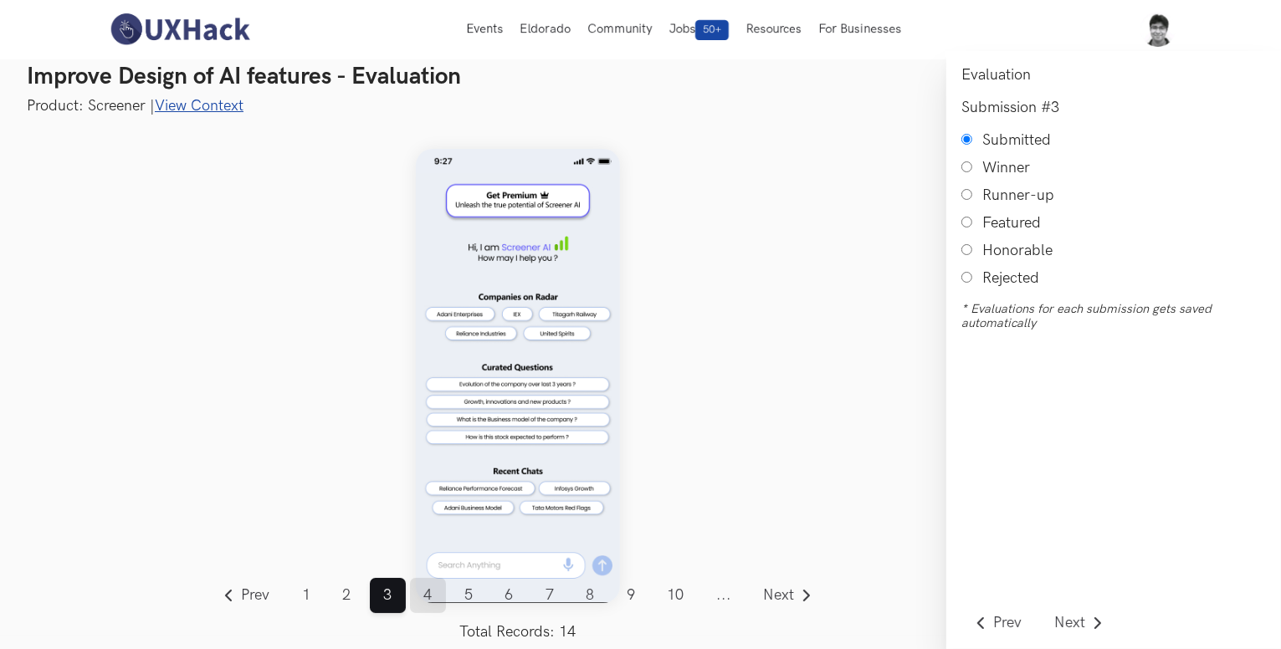
click at [417, 602] on link "4" at bounding box center [428, 595] width 36 height 35
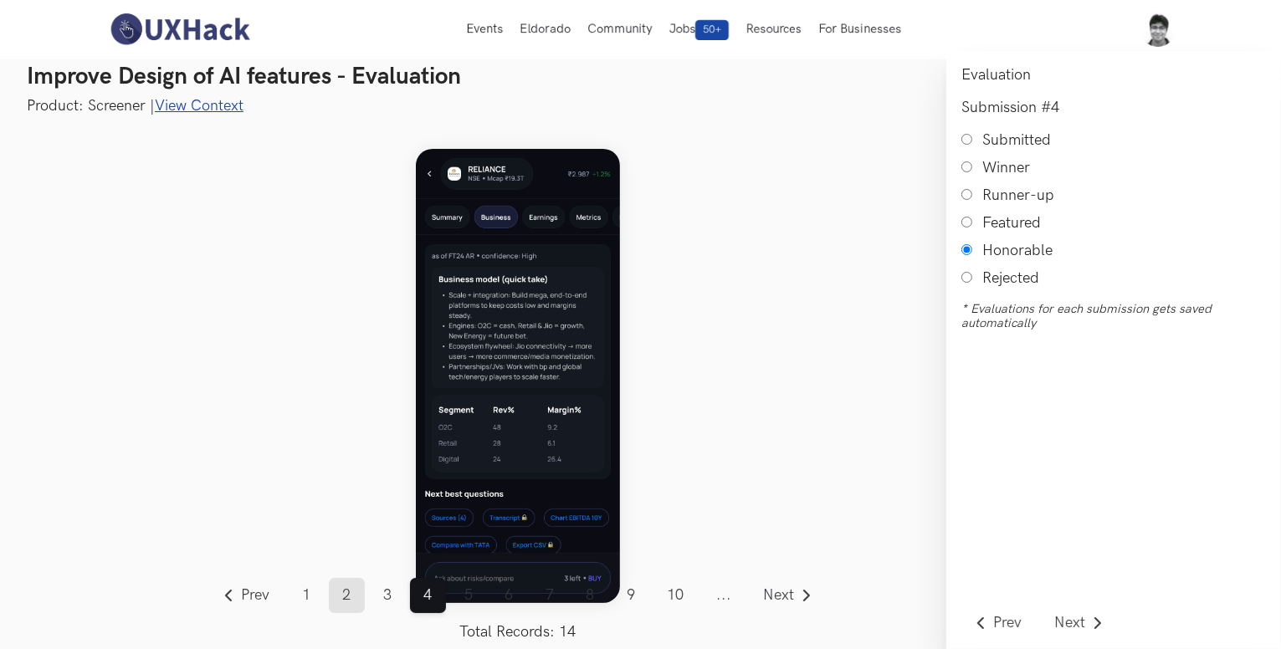
click at [341, 602] on link "2" at bounding box center [347, 595] width 36 height 35
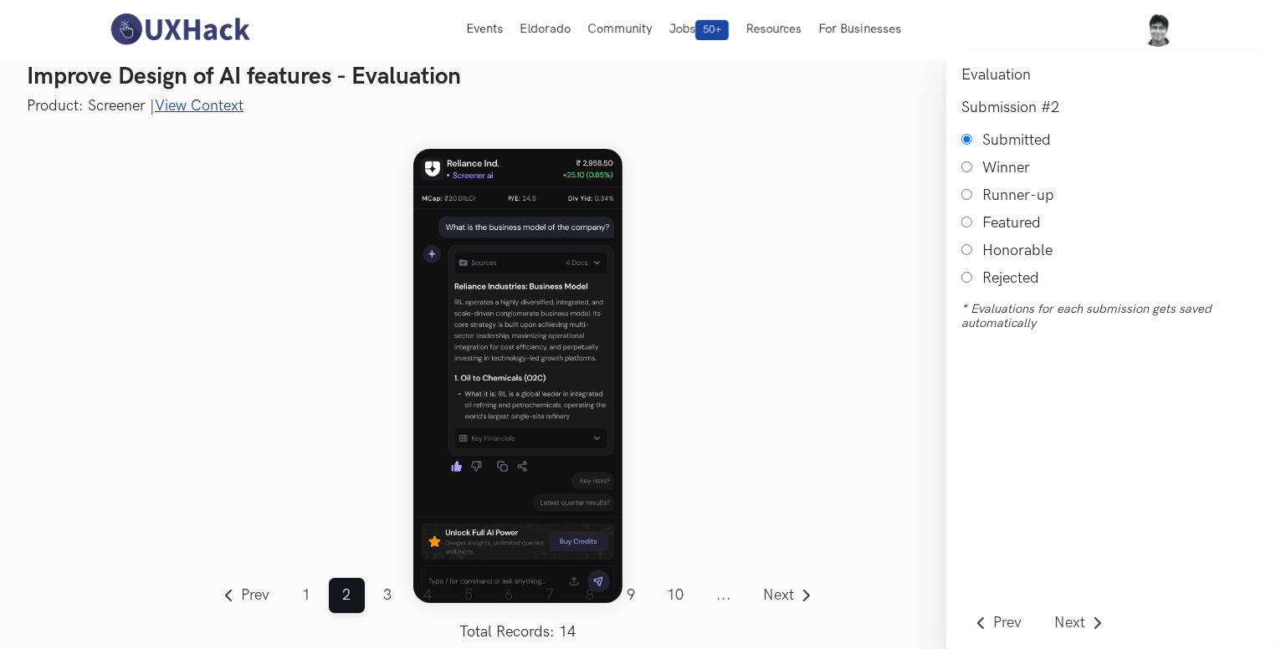
click at [965, 255] on input "Honorable" at bounding box center [966, 249] width 11 height 11
radio input "true"
click at [673, 597] on link "10" at bounding box center [675, 595] width 44 height 35
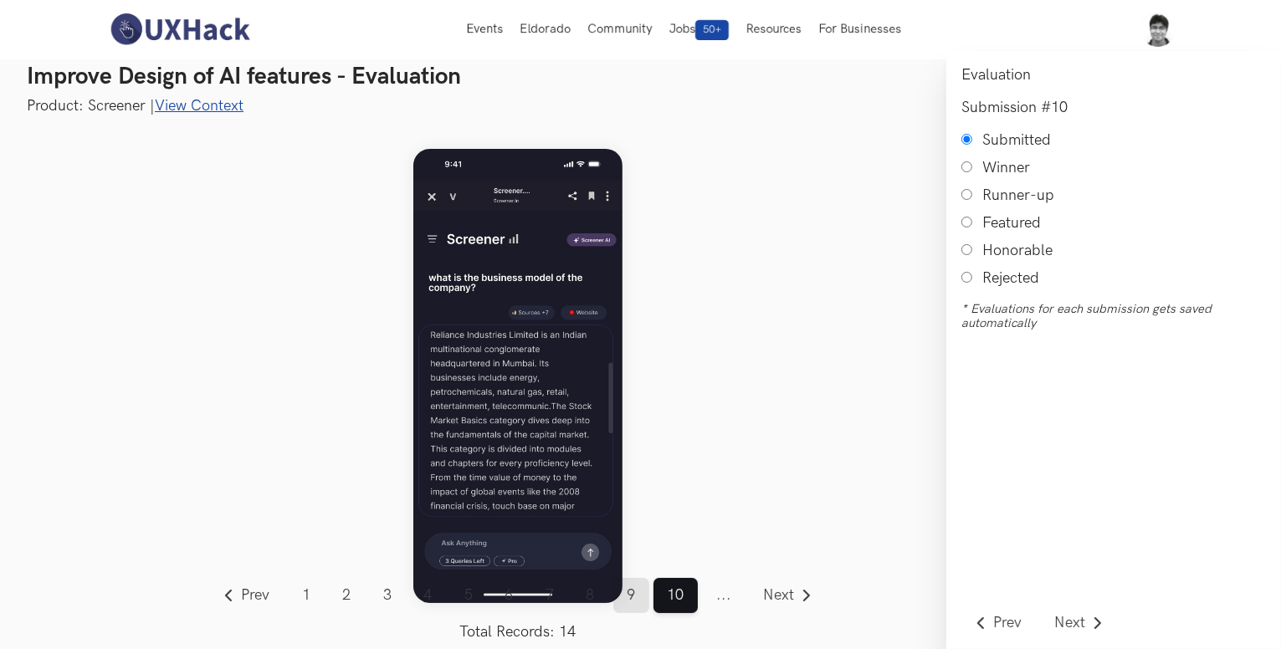
click at [623, 597] on link "9" at bounding box center [631, 595] width 36 height 35
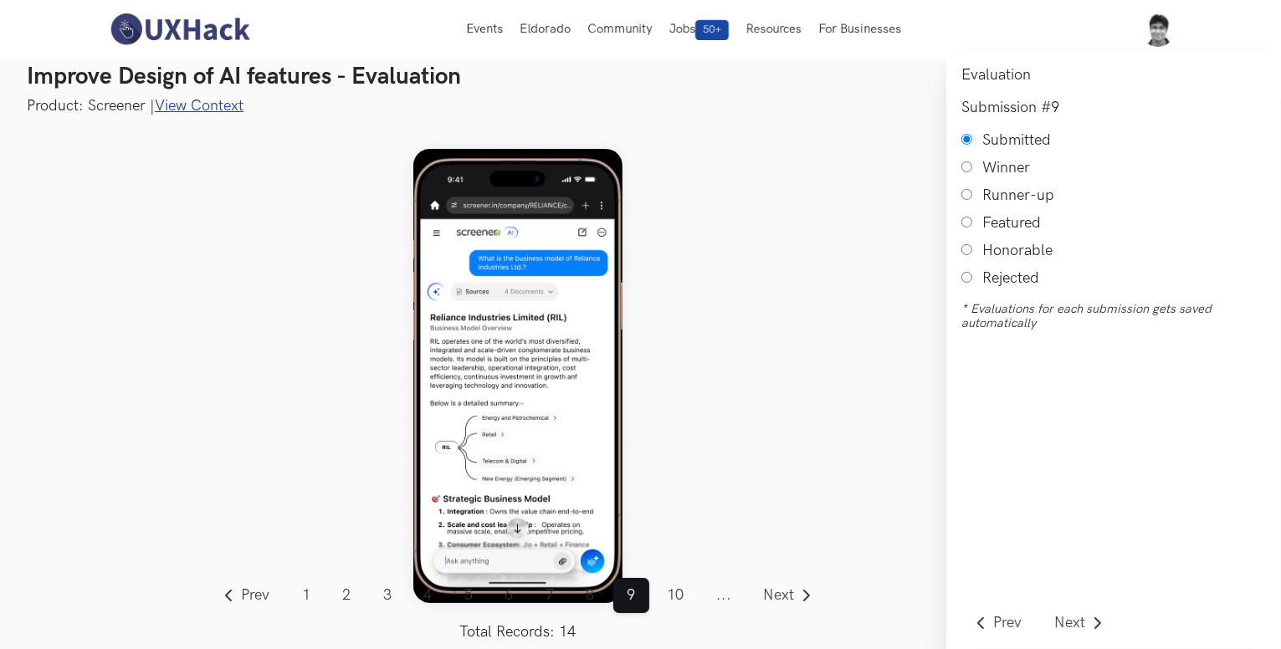
click at [723, 589] on span "..." at bounding box center [724, 595] width 43 height 35
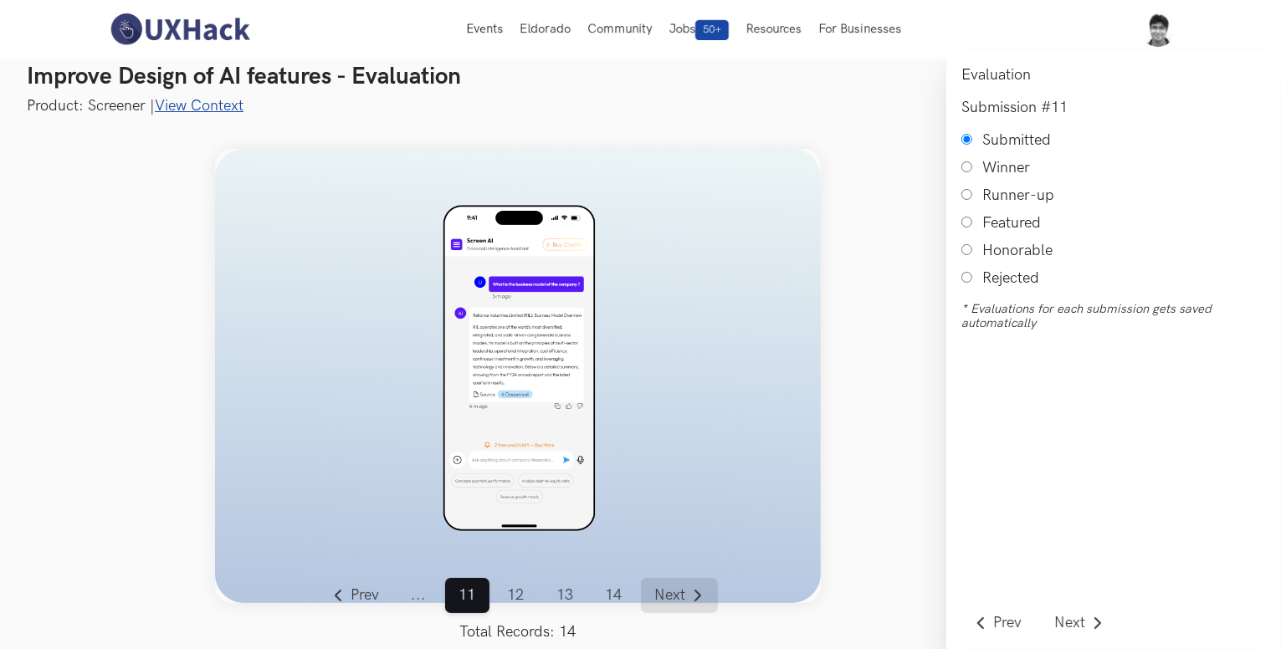
click at [658, 592] on span "Next" at bounding box center [669, 595] width 31 height 15
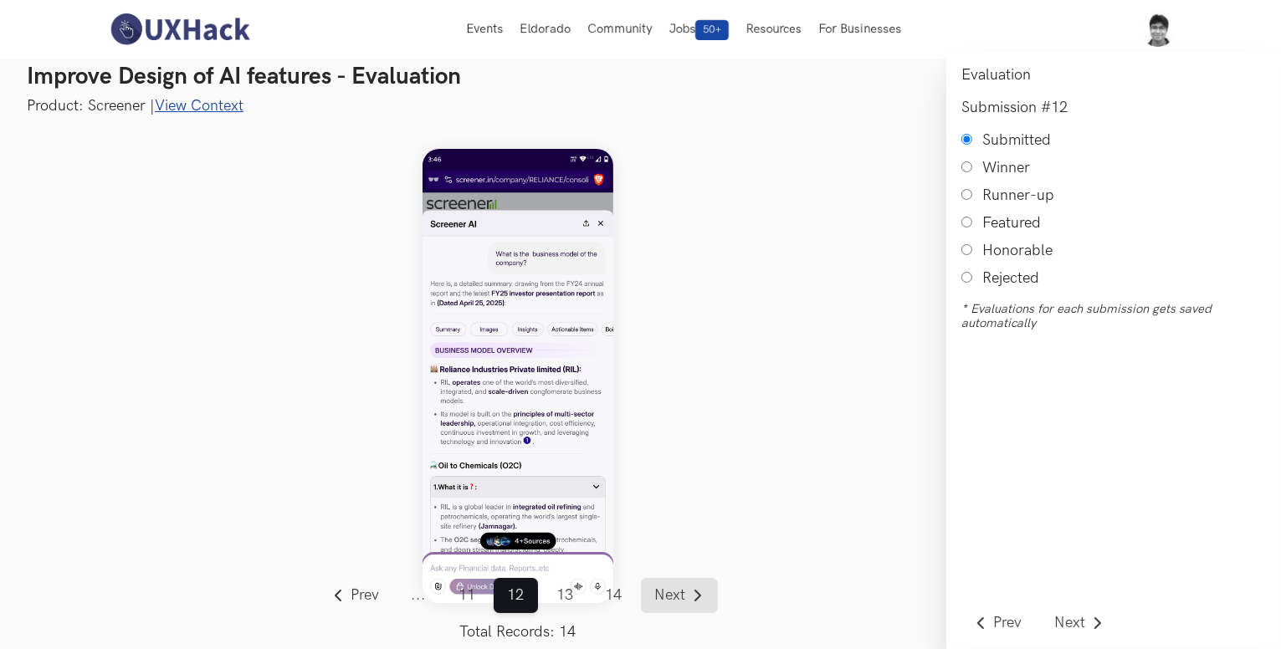
click at [658, 592] on span "Next" at bounding box center [669, 595] width 31 height 15
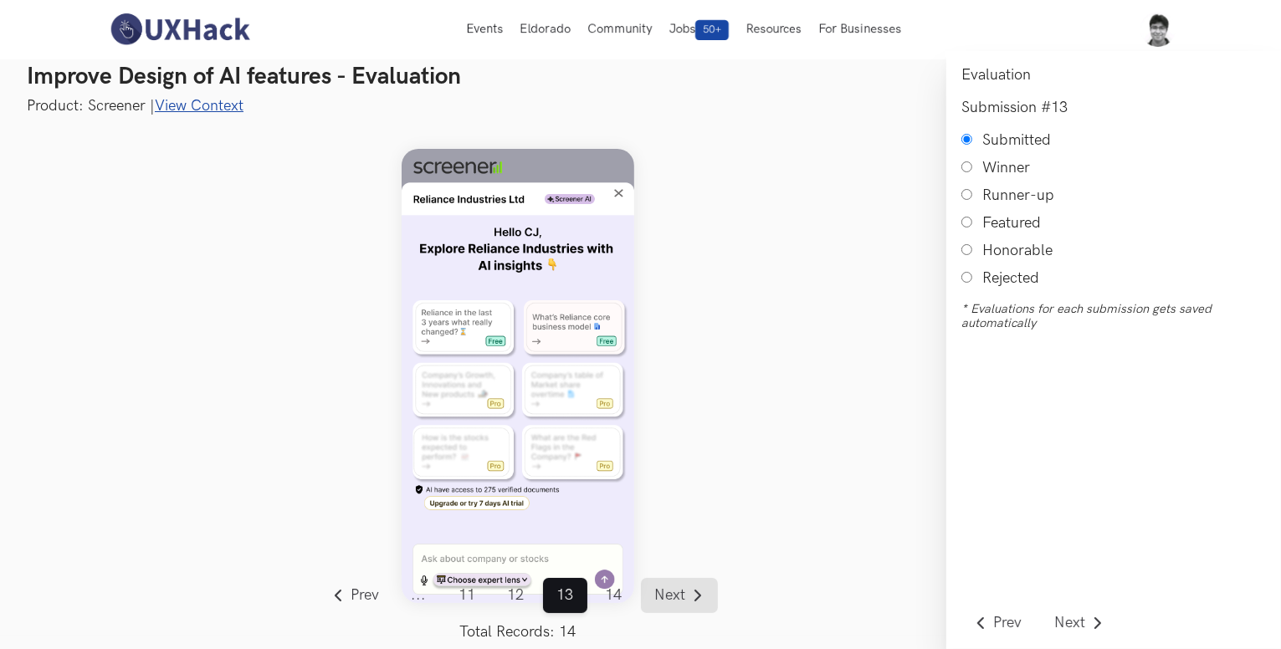
click at [658, 592] on span "Next" at bounding box center [669, 595] width 31 height 15
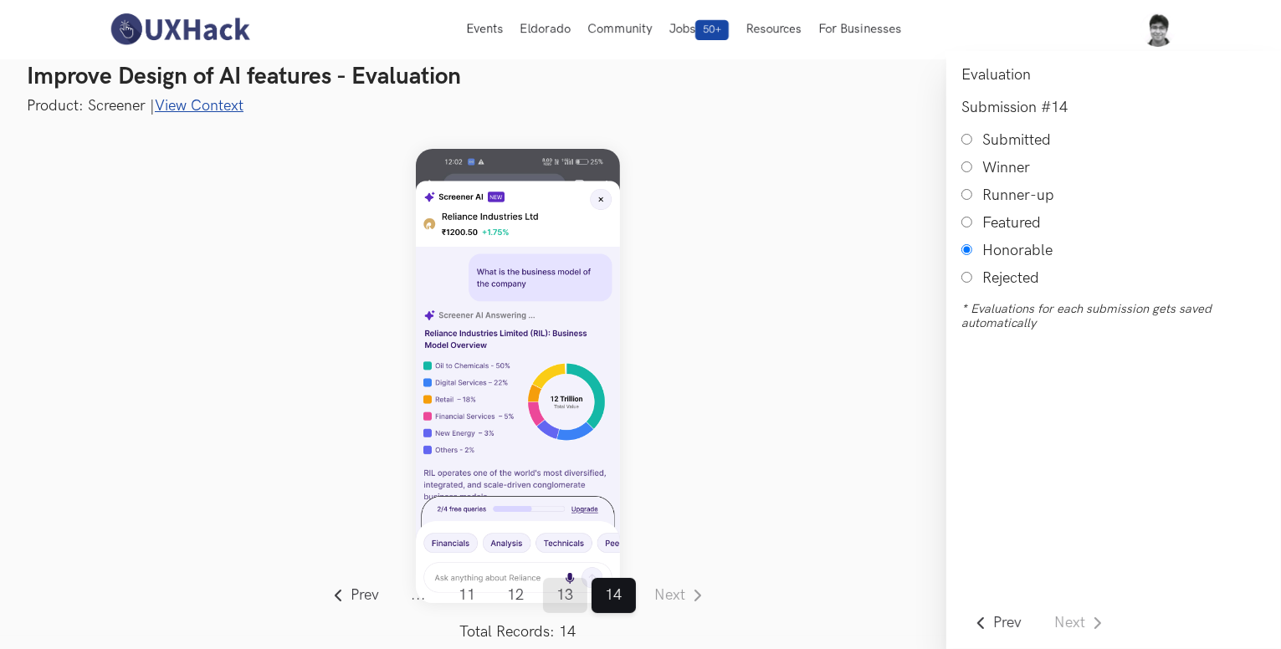
click at [556, 602] on link "13" at bounding box center [565, 595] width 44 height 35
